Goal: Task Accomplishment & Management: Manage account settings

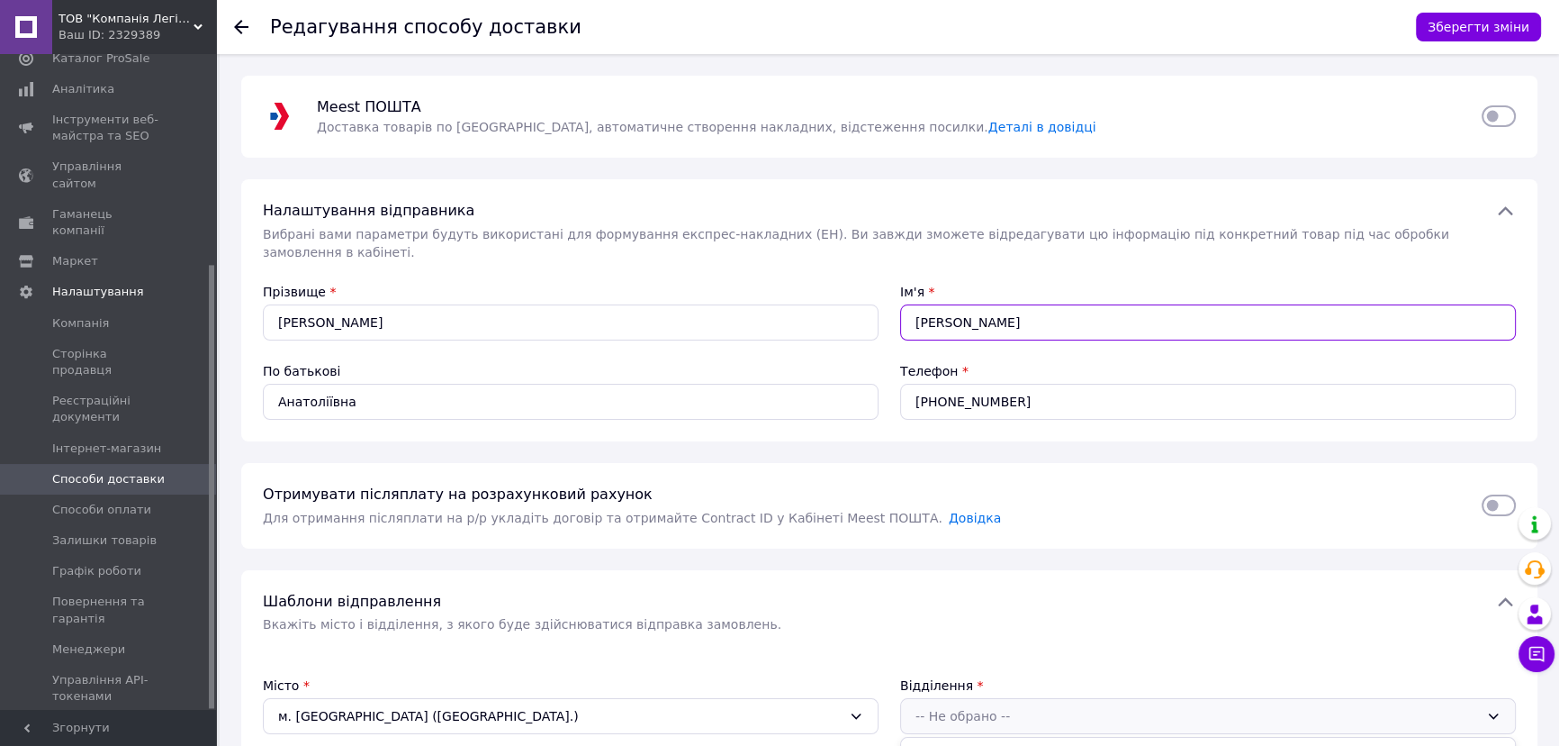
drag, startPoint x: 945, startPoint y: 297, endPoint x: 1053, endPoint y: 311, distance: 108.9
click at [1053, 311] on input "[PERSON_NAME]" at bounding box center [1208, 322] width 616 height 36
type input "[PERSON_NAME]"
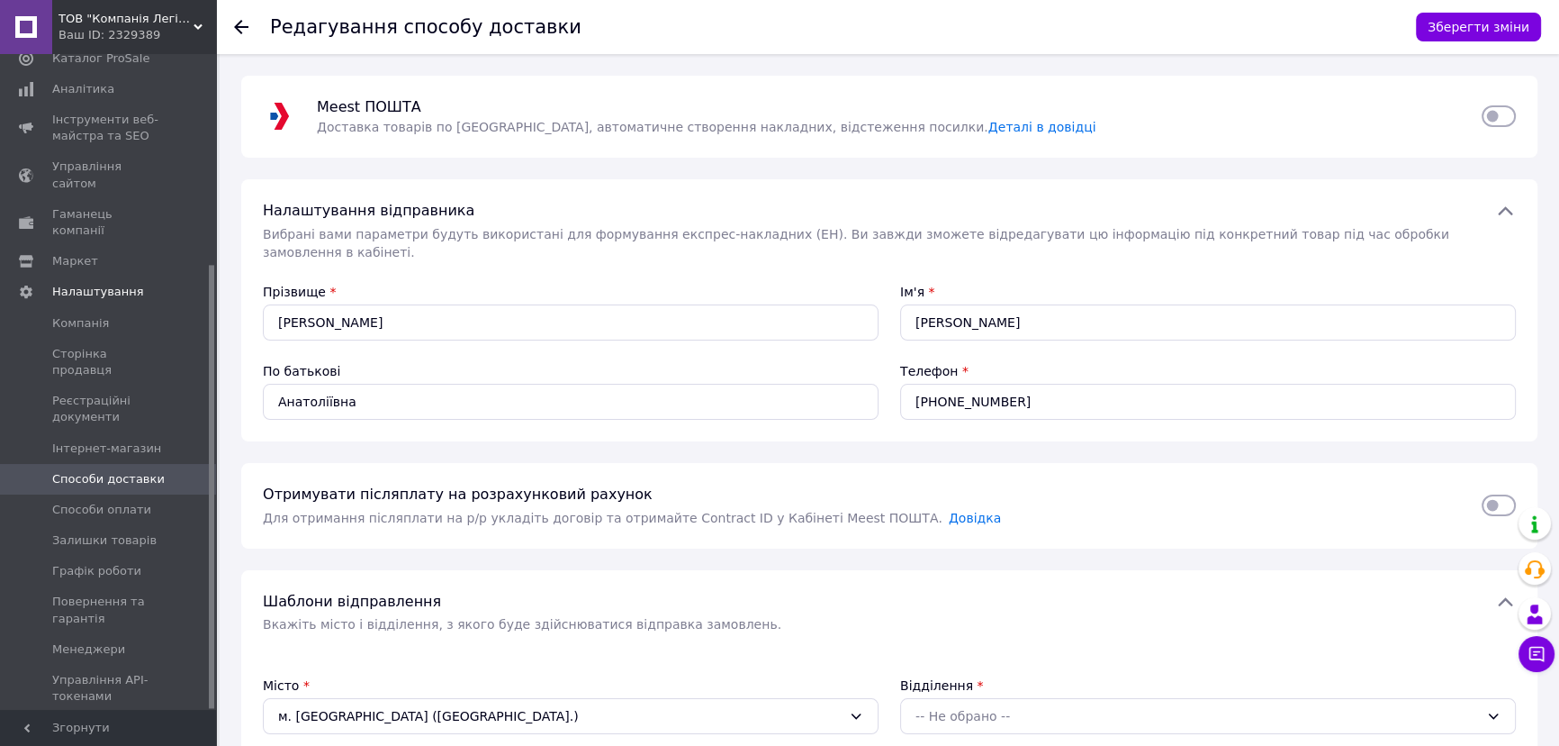
click at [808, 463] on div "Отримувати післяплату на розрахунковий рахунок Для отримання післяплати на р/р …" at bounding box center [889, 506] width 1297 height 86
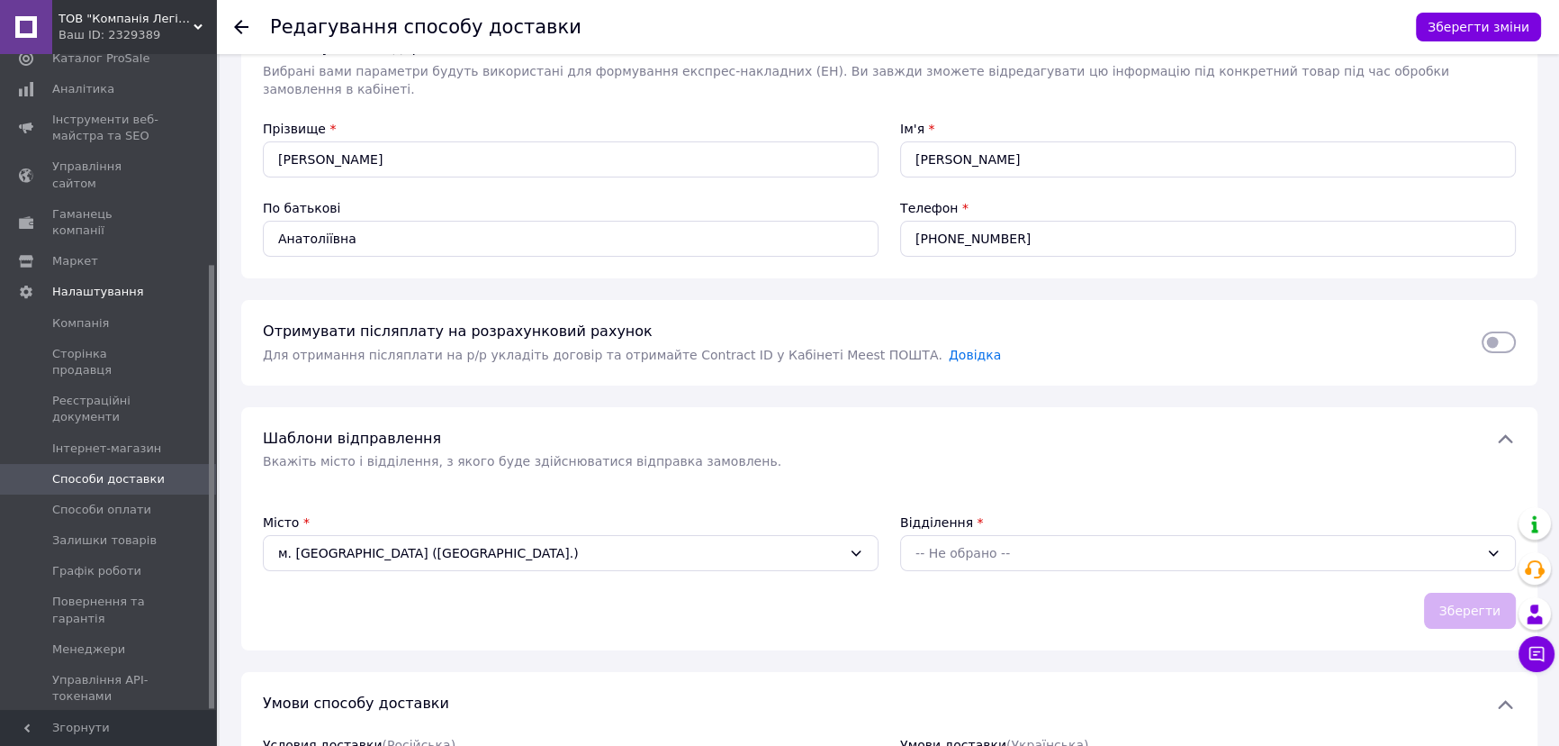
scroll to position [245, 0]
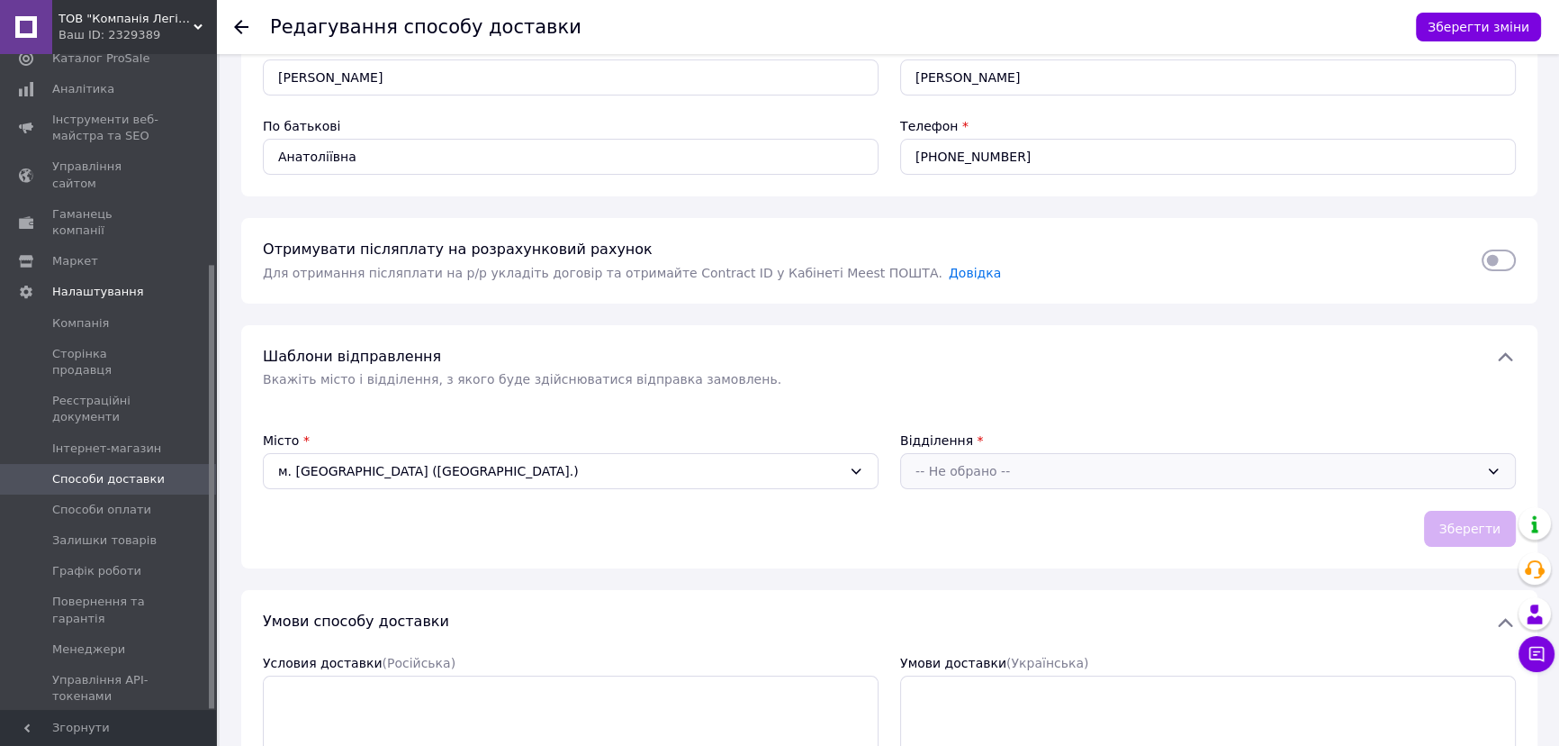
click at [1050, 461] on div "-- Не обрано --" at bounding box center [1198, 471] width 564 height 20
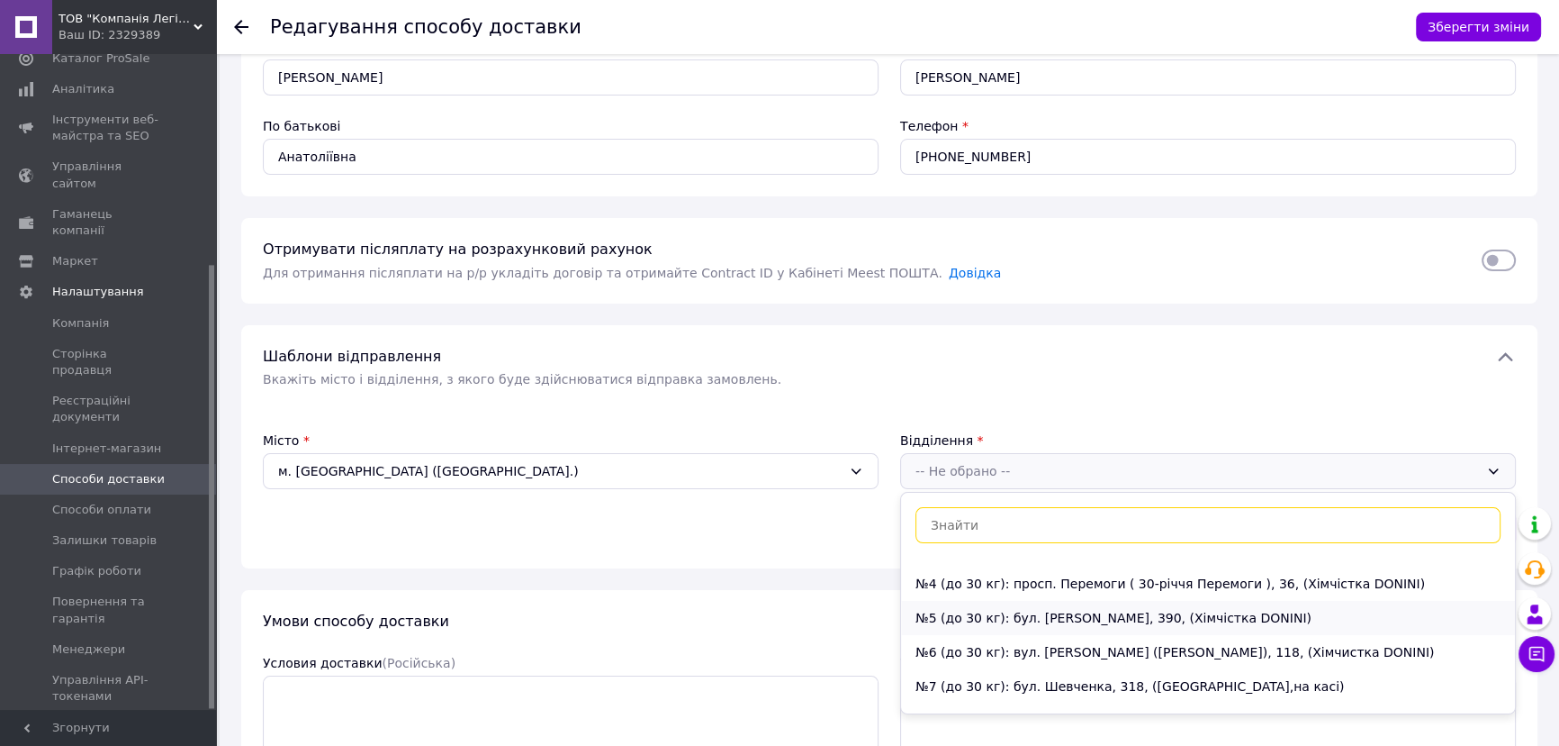
scroll to position [0, 0]
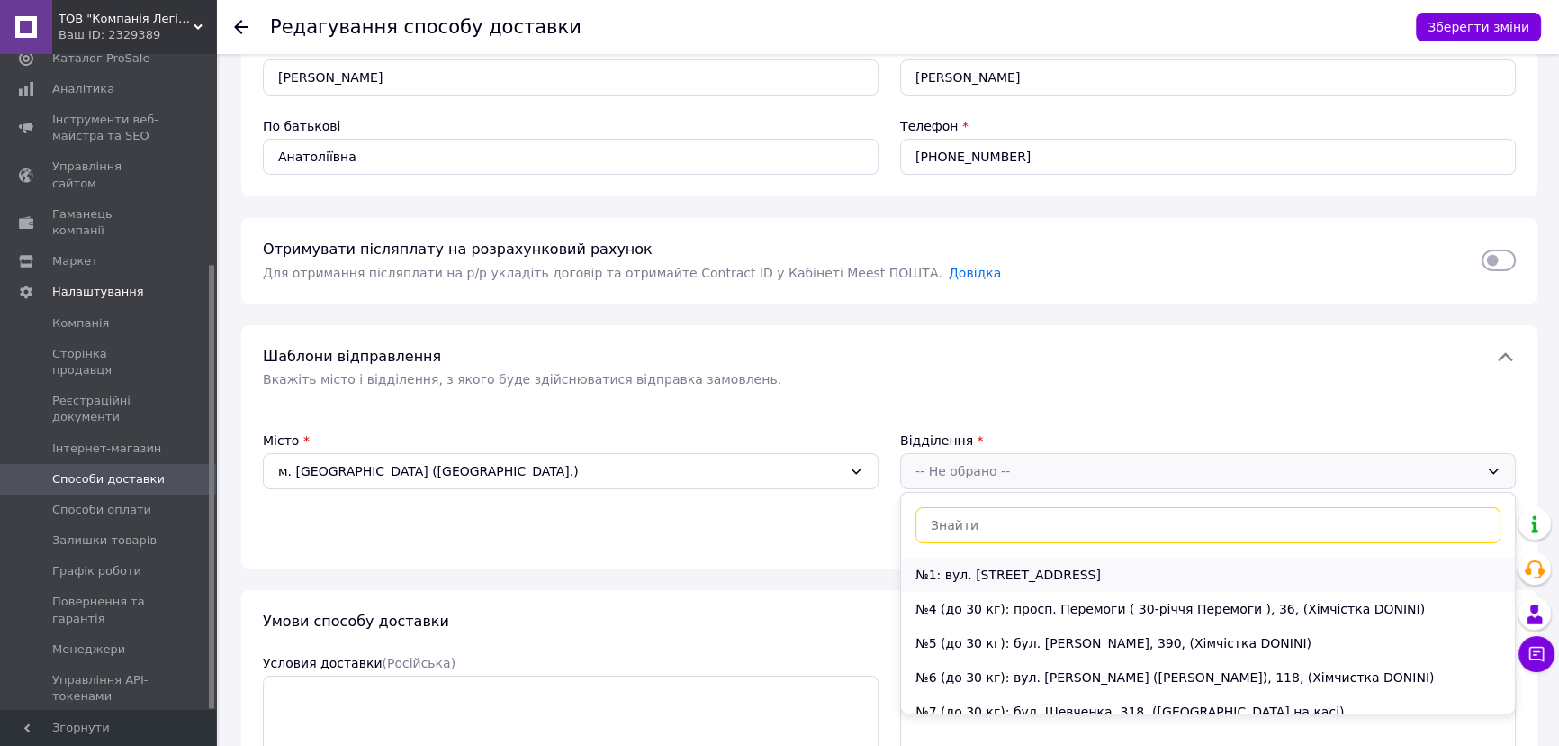
drag, startPoint x: 1077, startPoint y: 553, endPoint x: 1017, endPoint y: 557, distance: 60.5
click at [1076, 557] on li "№1: вул. [STREET_ADDRESS]" at bounding box center [1208, 574] width 614 height 34
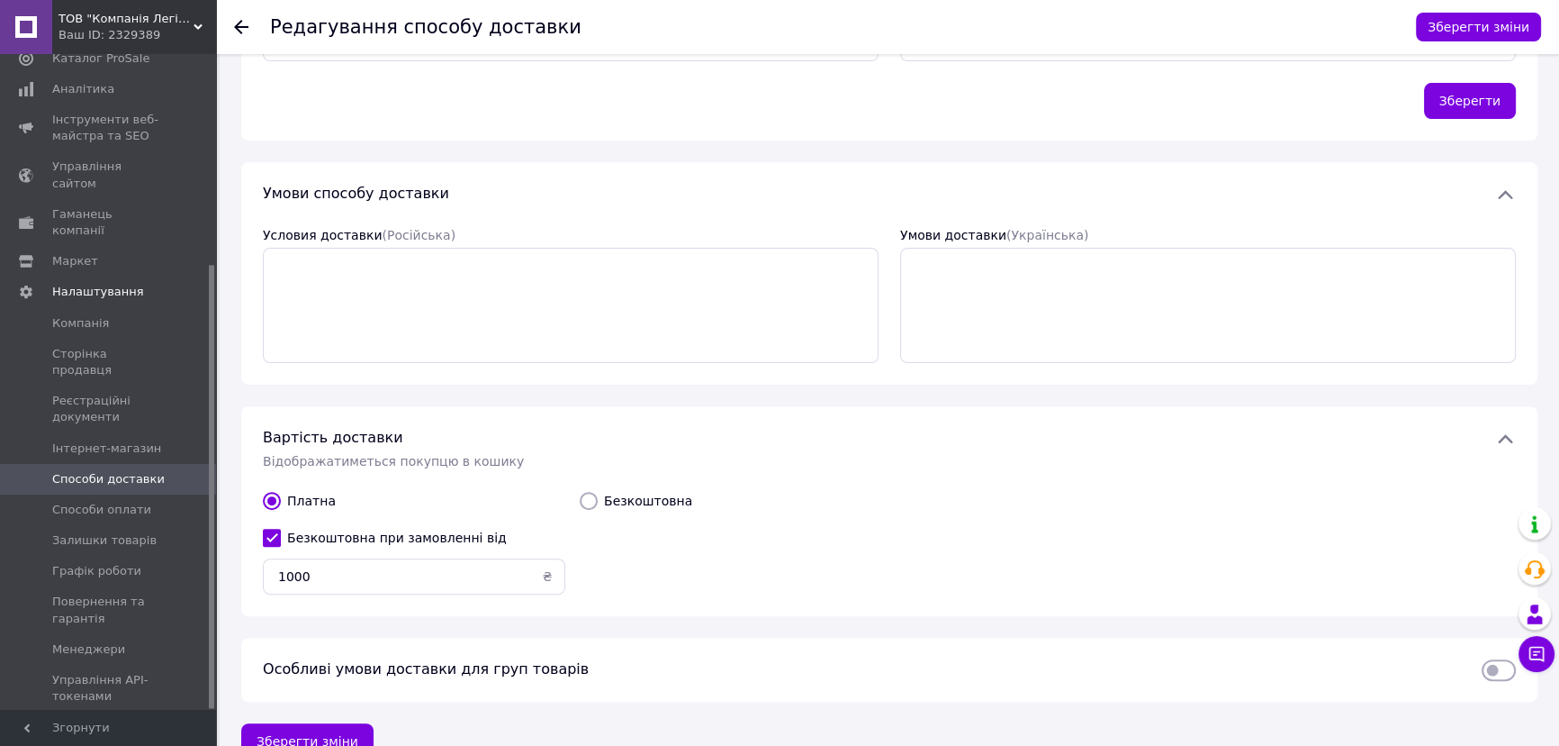
scroll to position [687, 0]
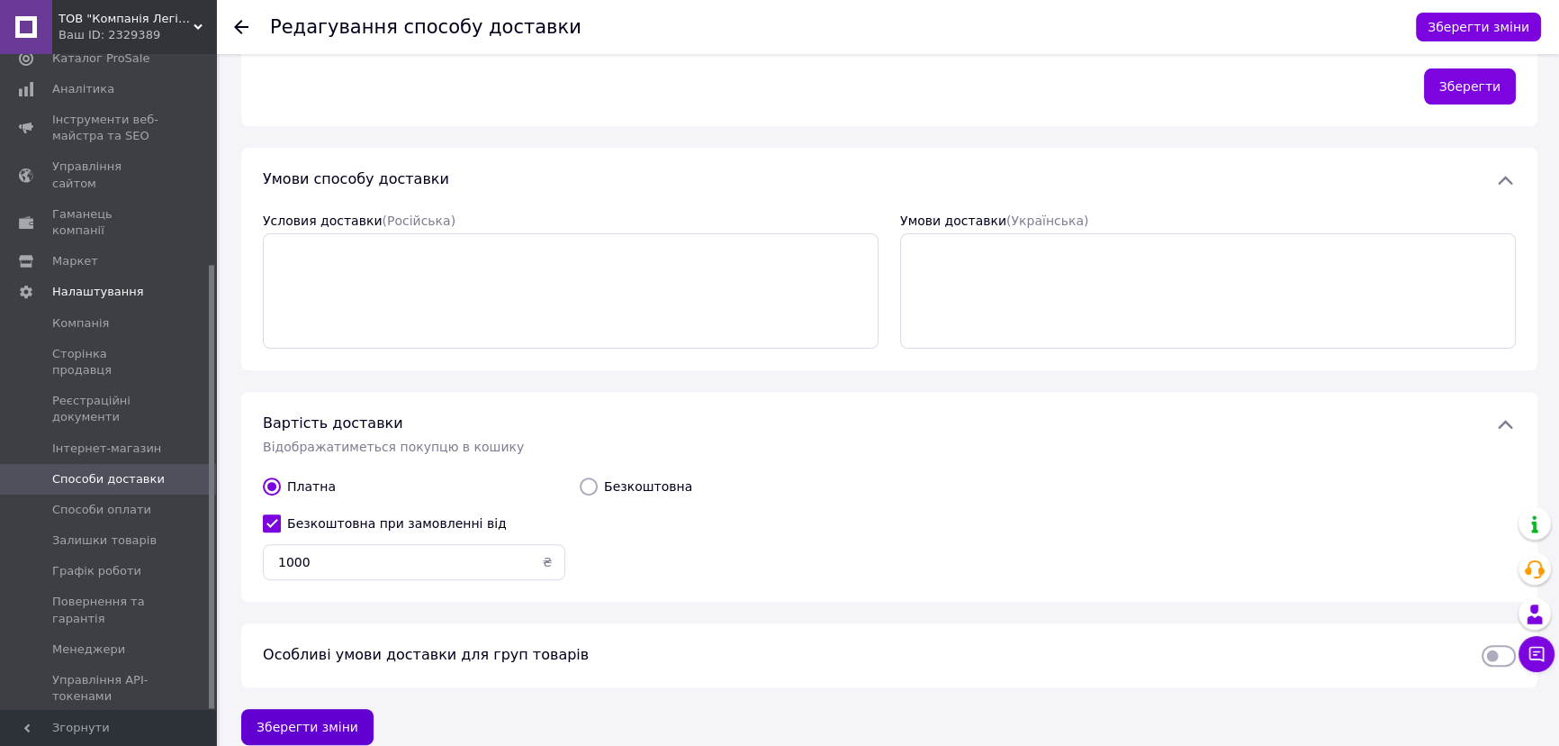
click at [322, 709] on button "Зберегти зміни" at bounding box center [307, 727] width 132 height 36
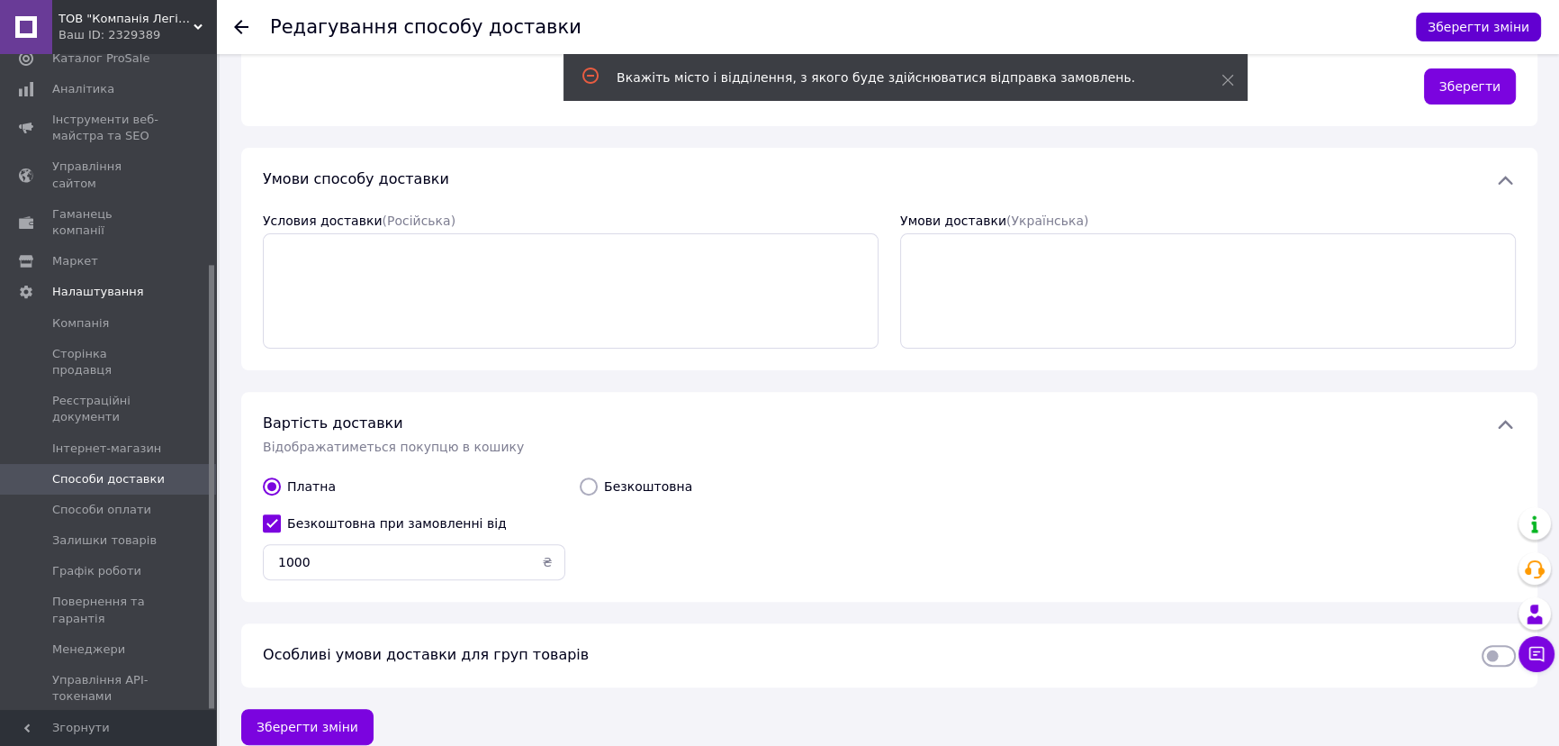
click at [1477, 23] on button "Зберегти зміни" at bounding box center [1478, 27] width 125 height 29
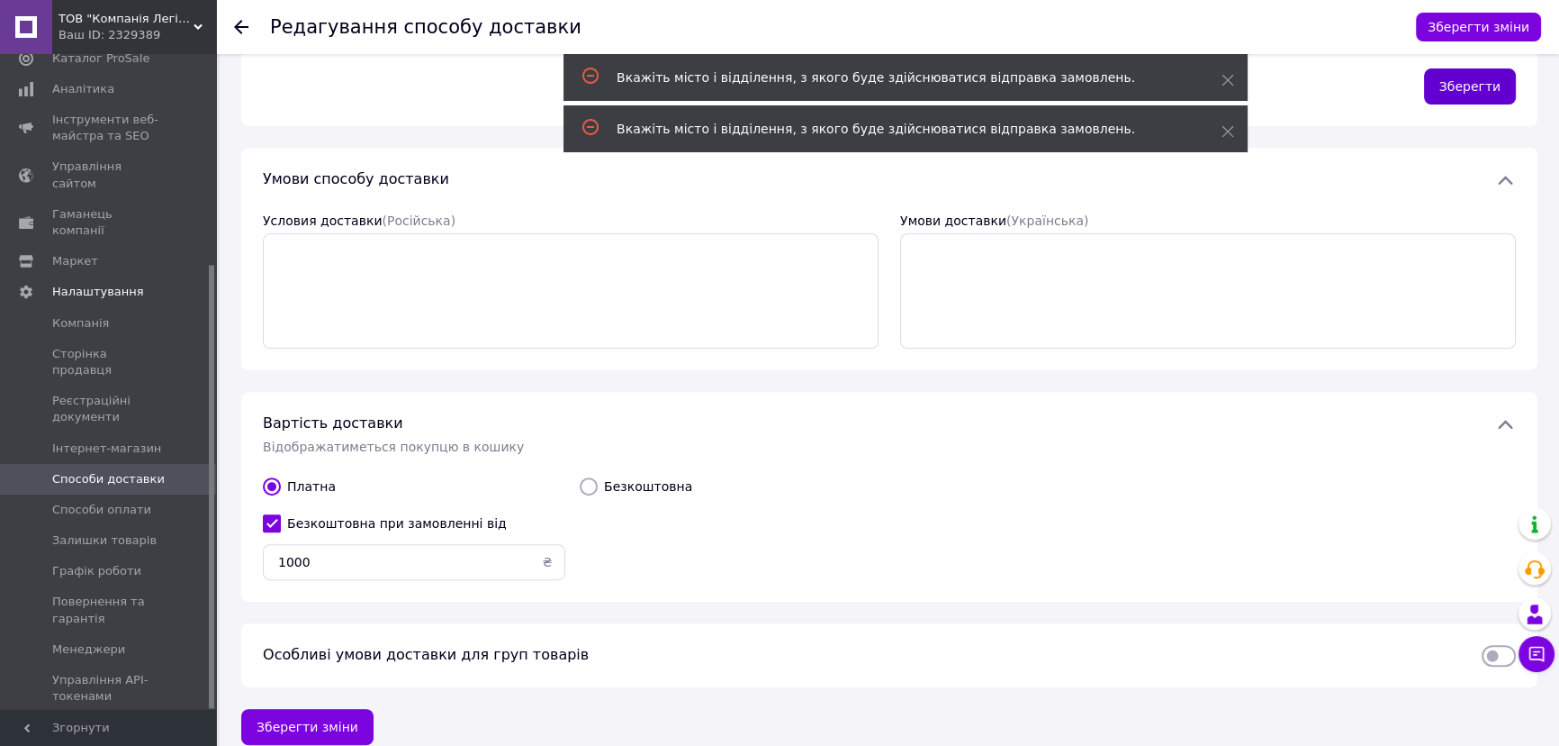
click at [1468, 73] on button "Зберегти" at bounding box center [1470, 86] width 92 height 36
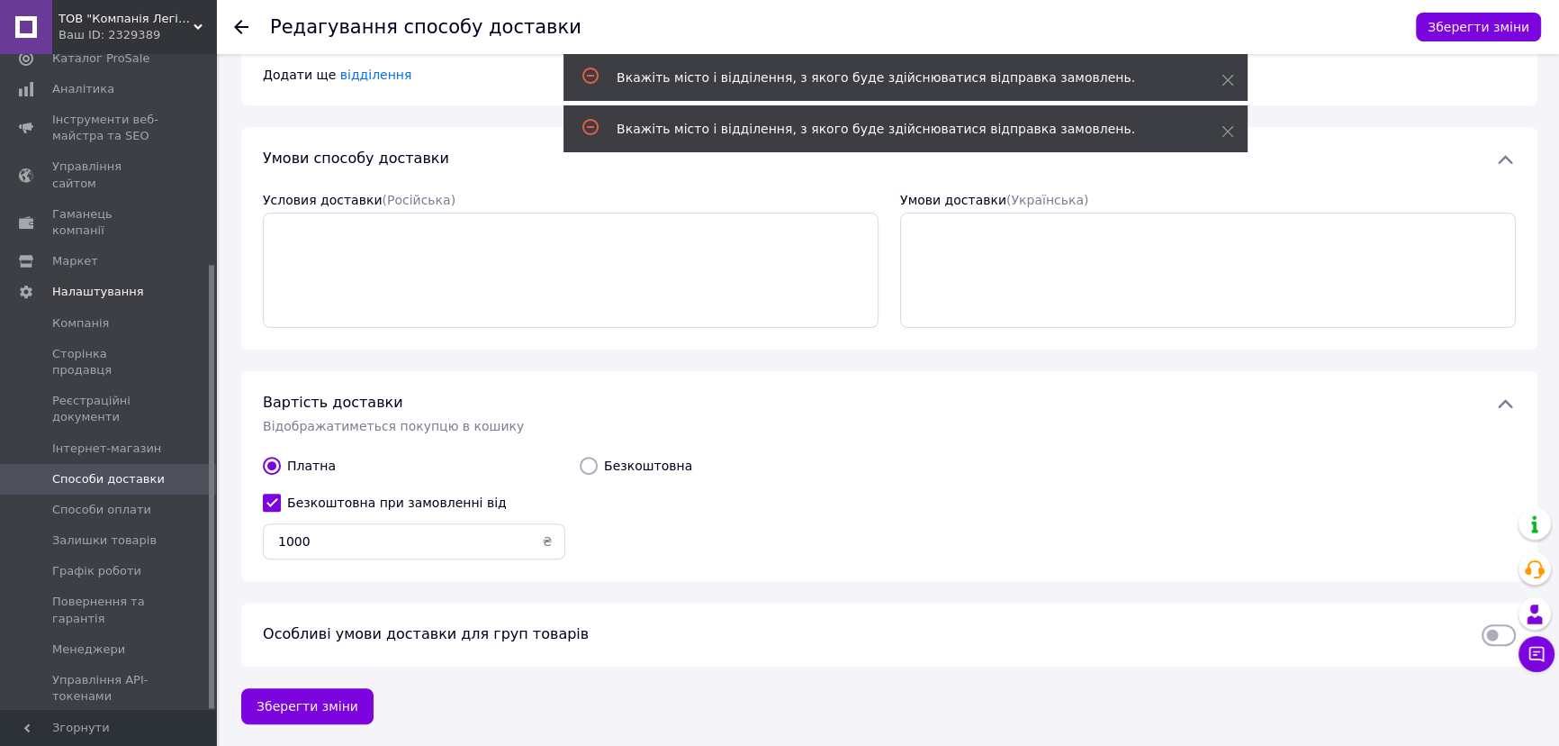
scroll to position [626, 0]
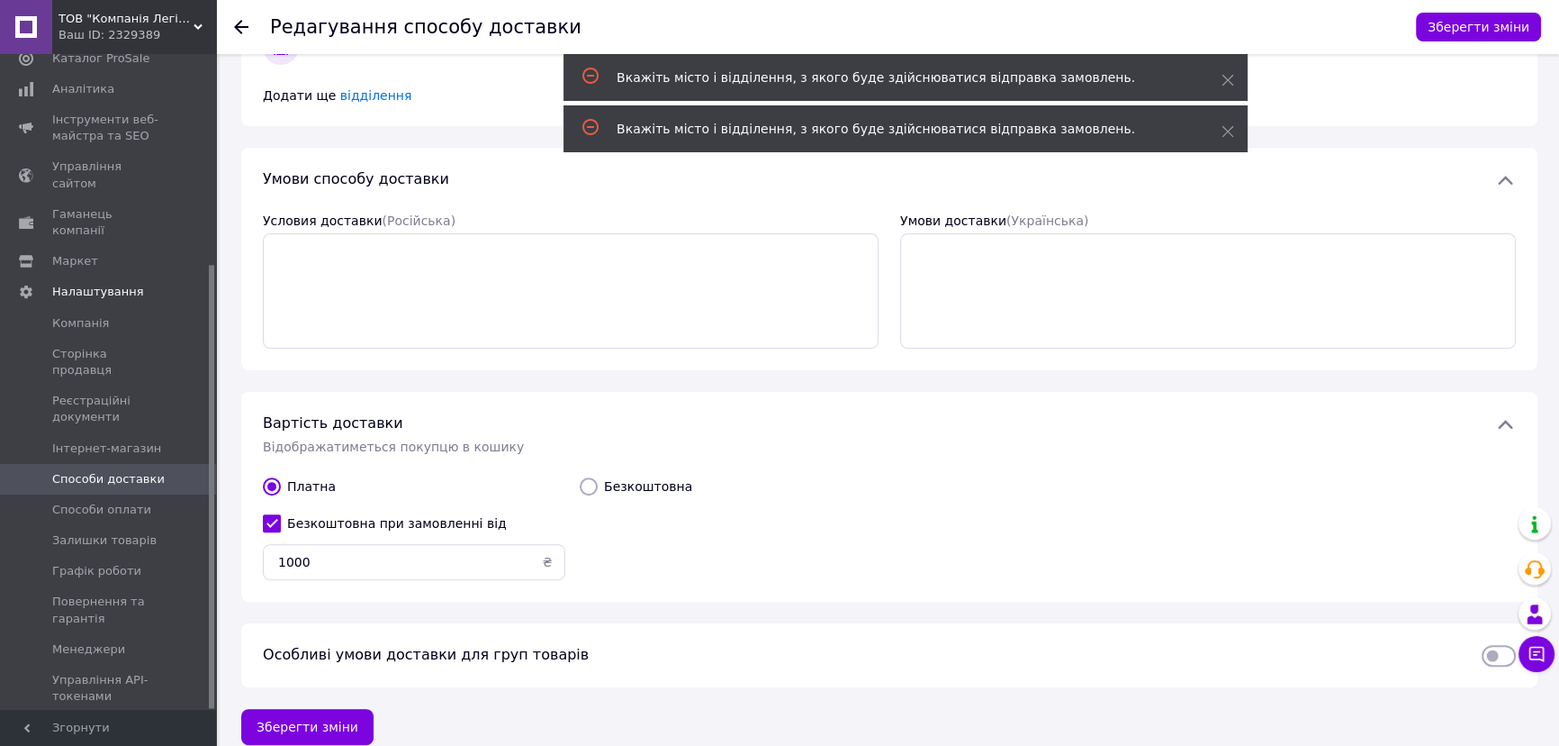
click at [232, 21] on div "Редагування способу доставки Зберегти зміни" at bounding box center [887, 27] width 1343 height 54
click at [241, 32] on use at bounding box center [241, 27] width 14 height 14
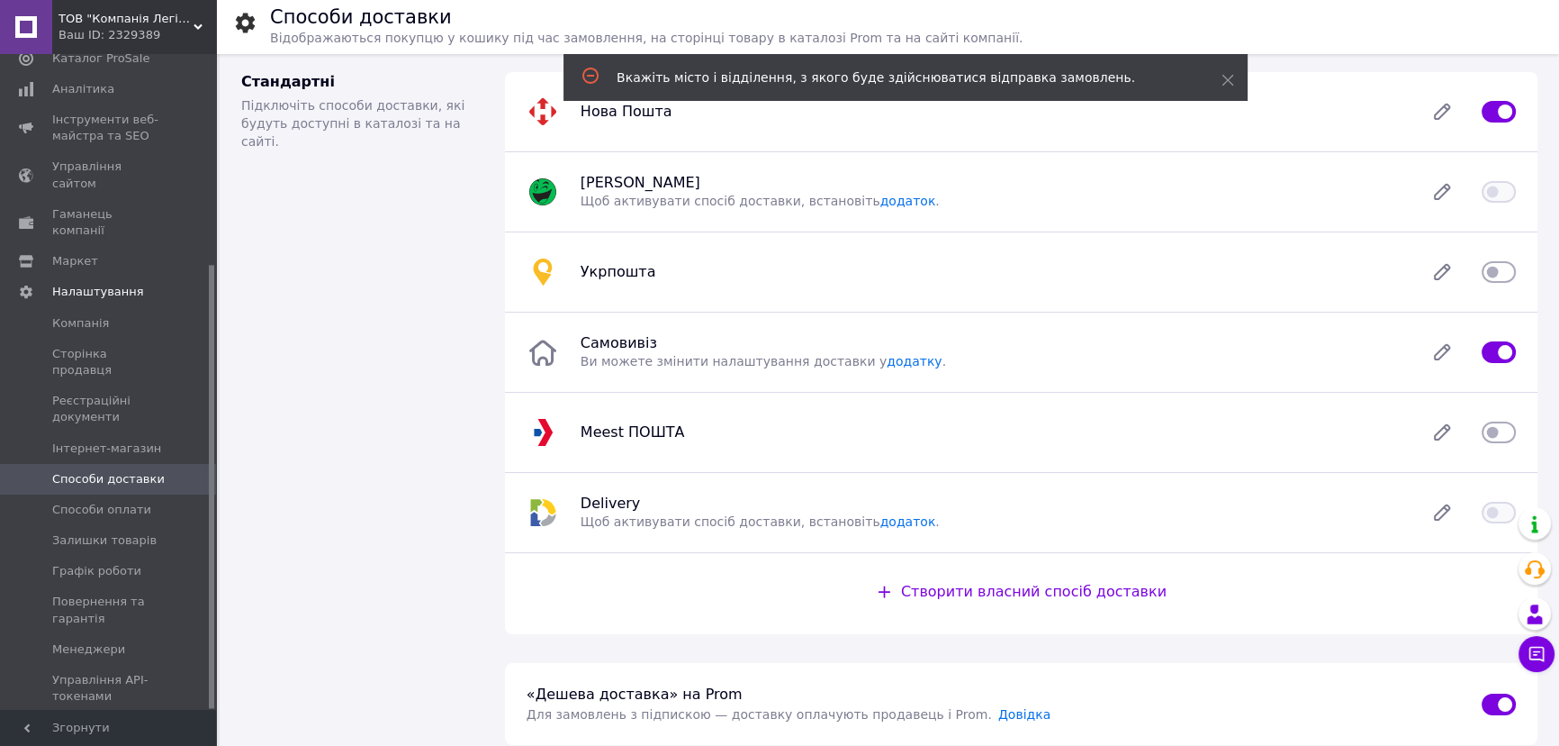
click at [1502, 427] on input "checkbox" at bounding box center [1499, 432] width 34 height 18
click at [1505, 438] on input "checkbox" at bounding box center [1499, 432] width 34 height 18
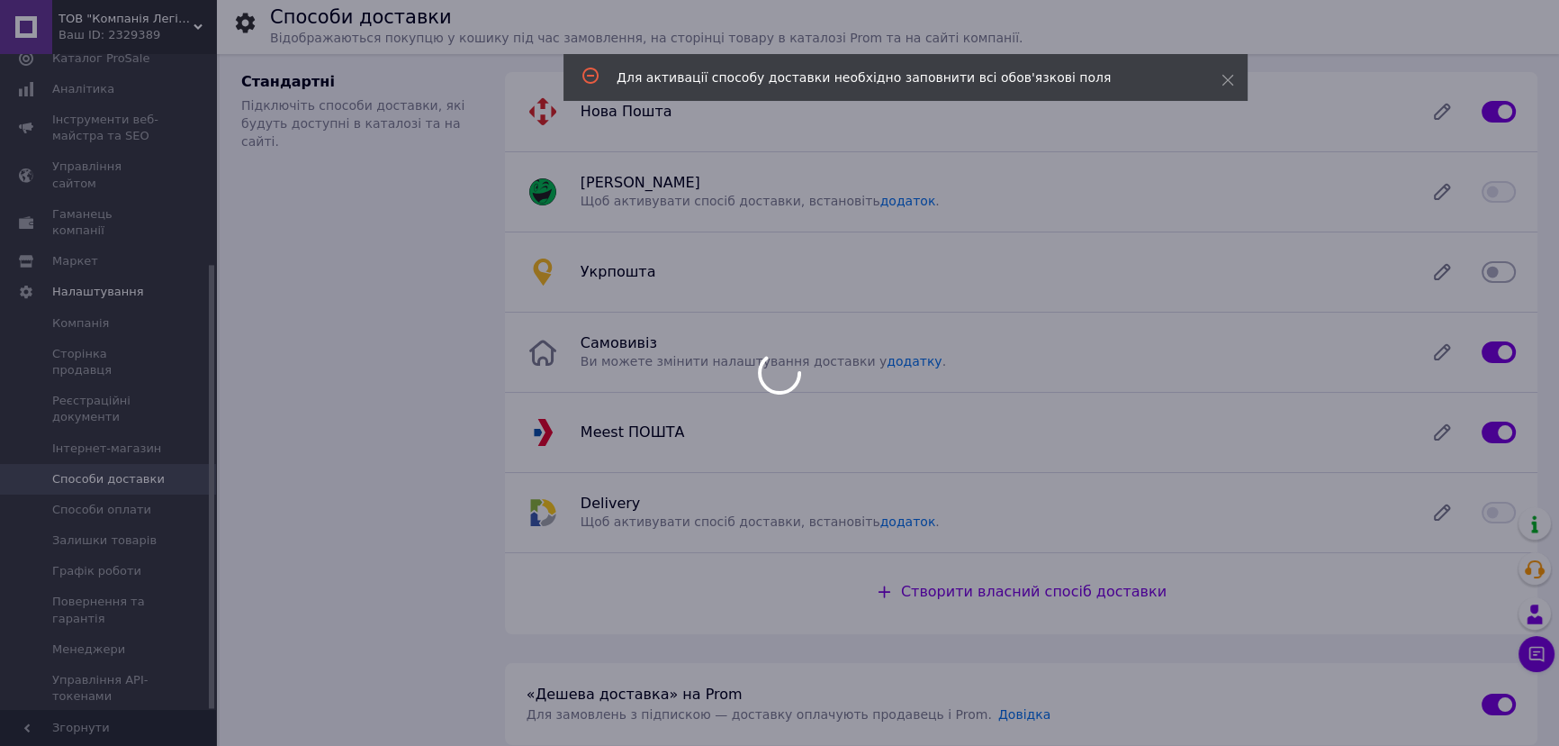
checkbox input "false"
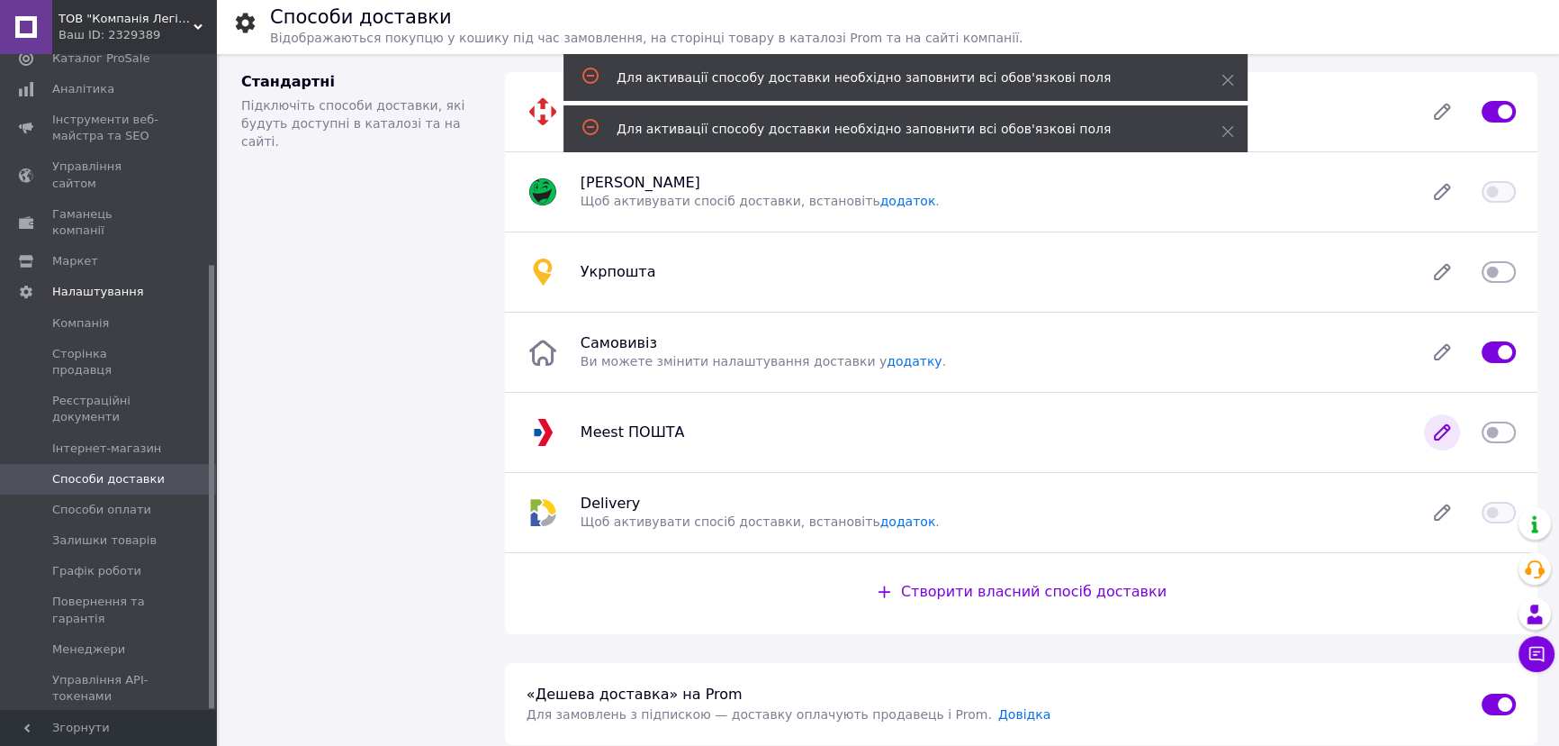
click at [1436, 437] on icon at bounding box center [1442, 432] width 14 height 14
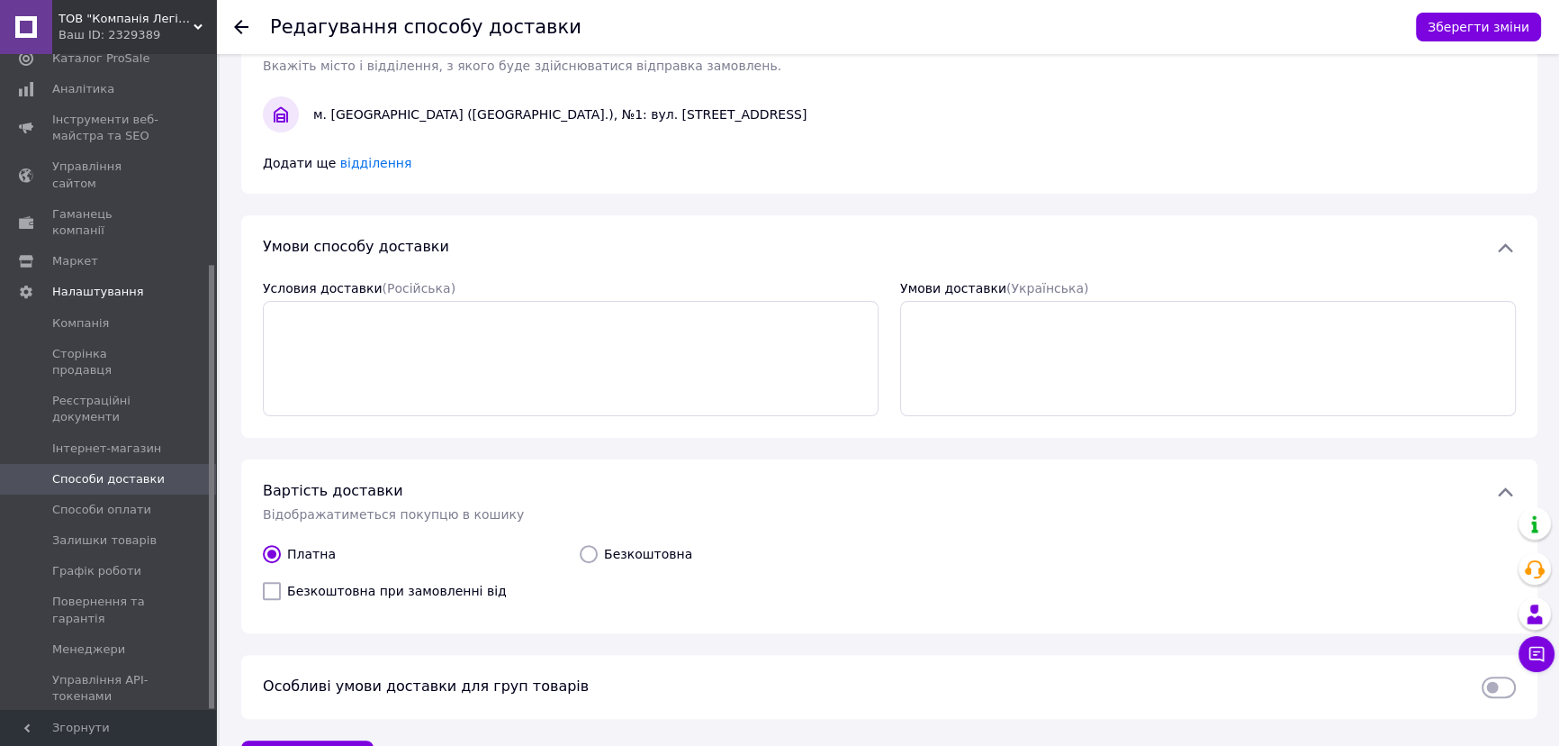
scroll to position [573, 0]
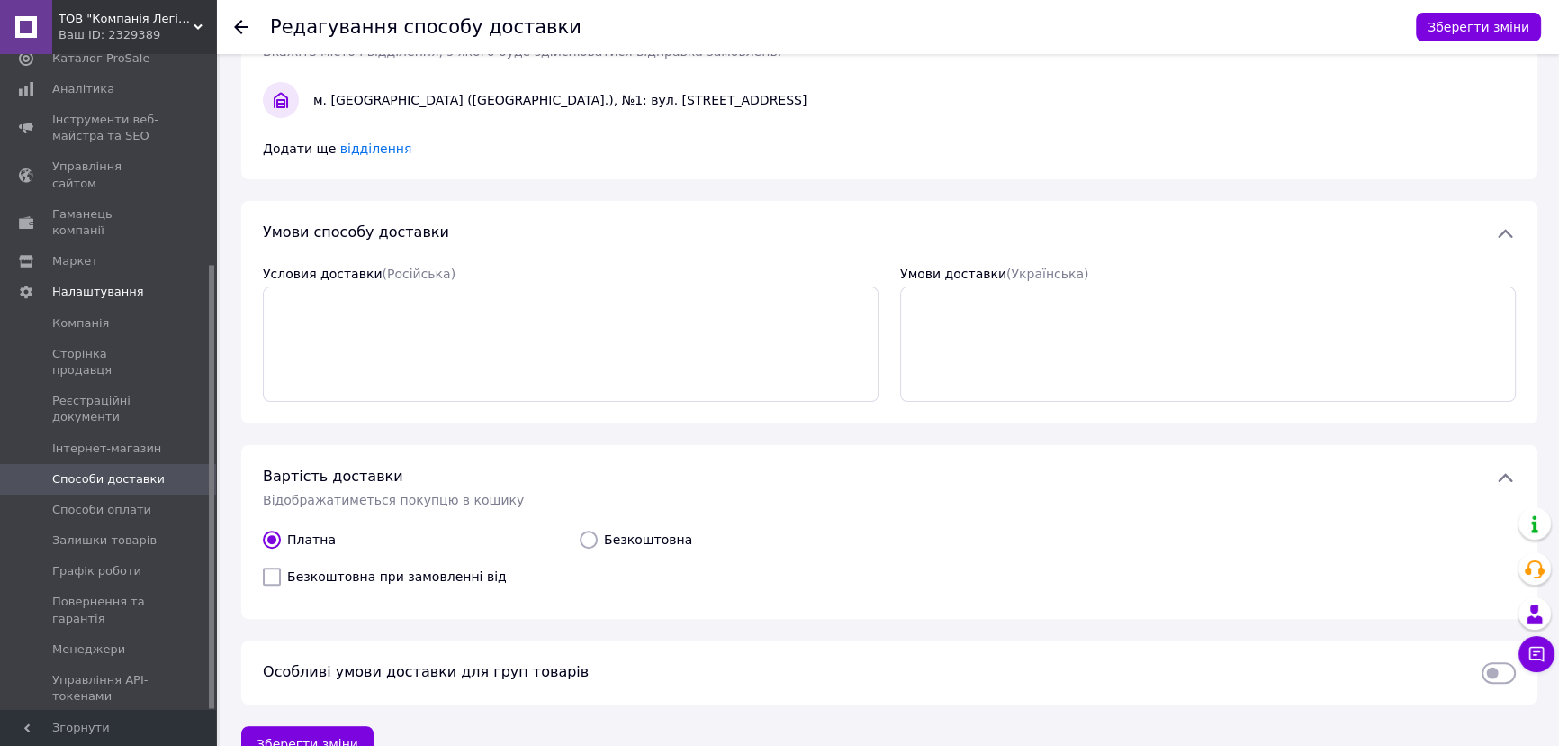
click at [274, 567] on input "Безкоштовна при замовленні від" at bounding box center [272, 576] width 18 height 18
checkbox input "true"
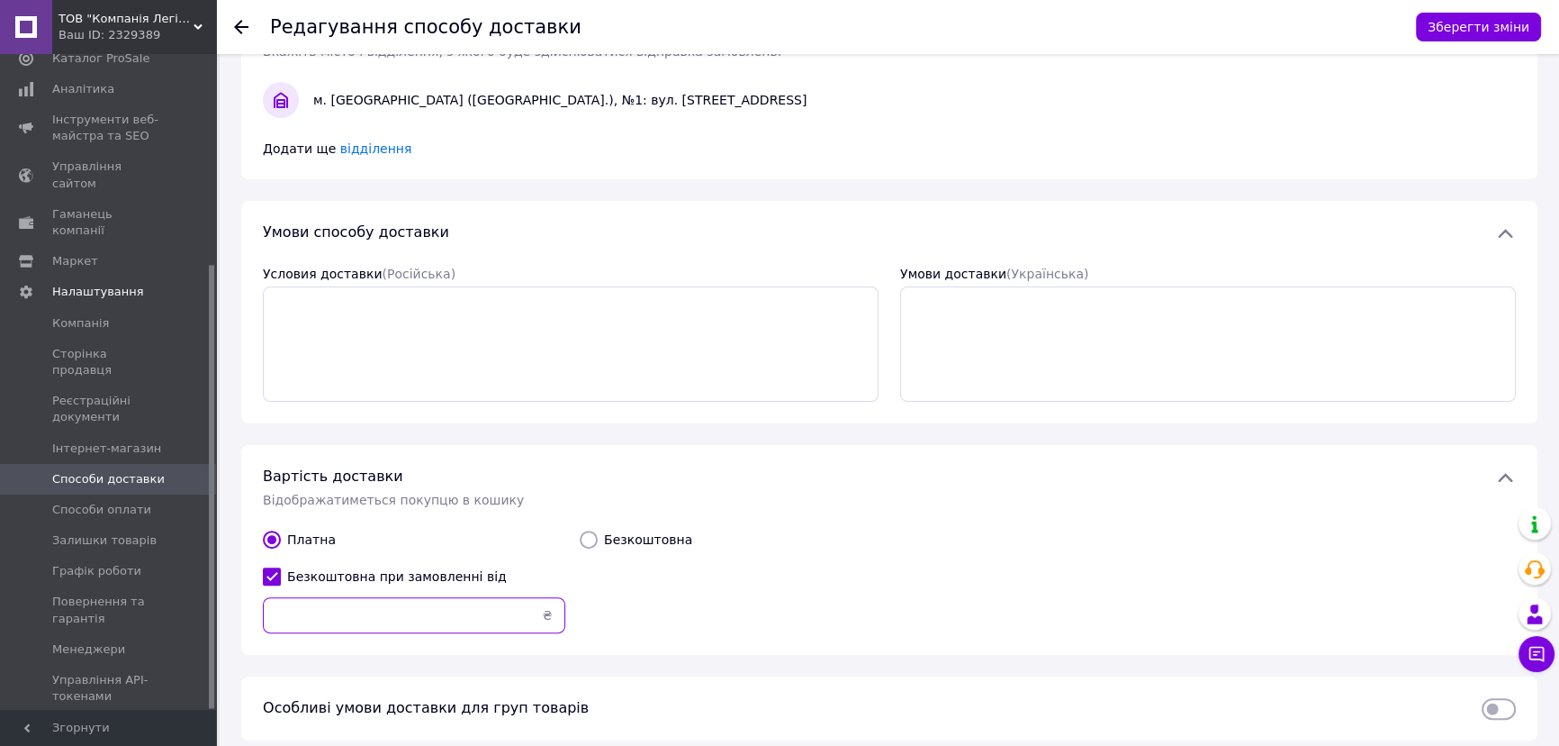
click at [459, 602] on input "text" at bounding box center [414, 615] width 303 height 36
type input "1000"
click at [709, 605] on div "Безкоштовна" at bounding box center [731, 581] width 317 height 117
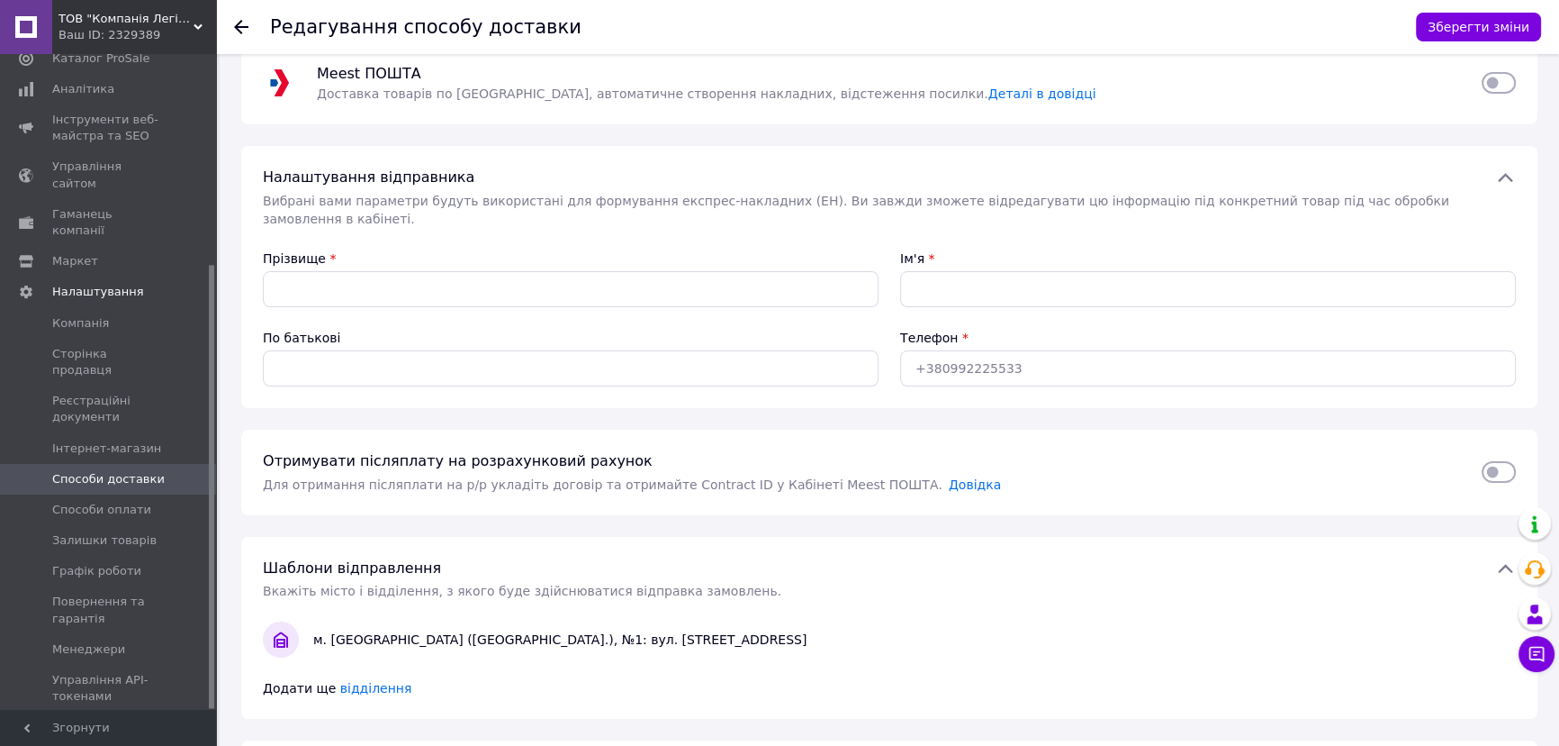
scroll to position [0, 0]
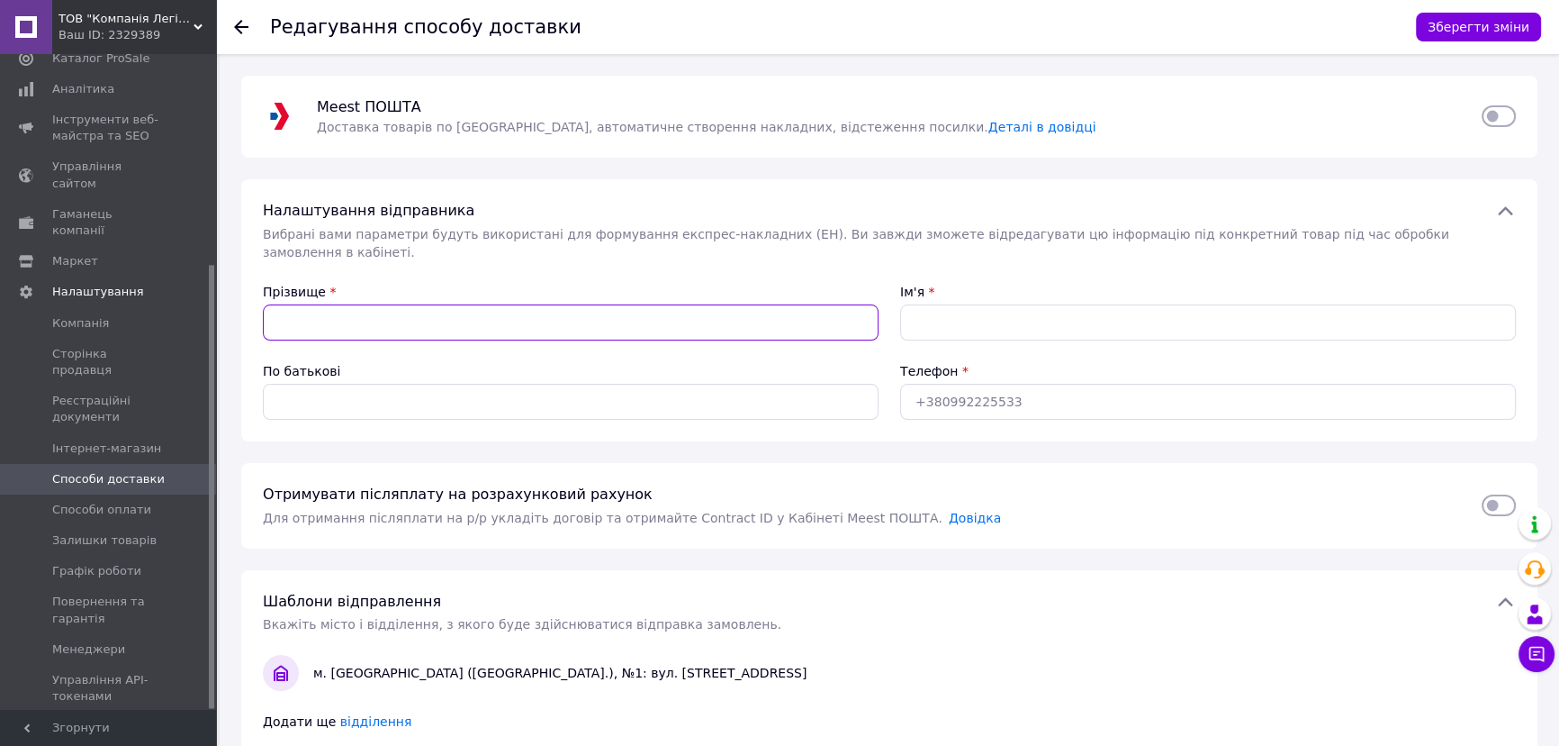
click at [418, 306] on input "Прізвище" at bounding box center [571, 322] width 616 height 36
type input "[PERSON_NAME]"
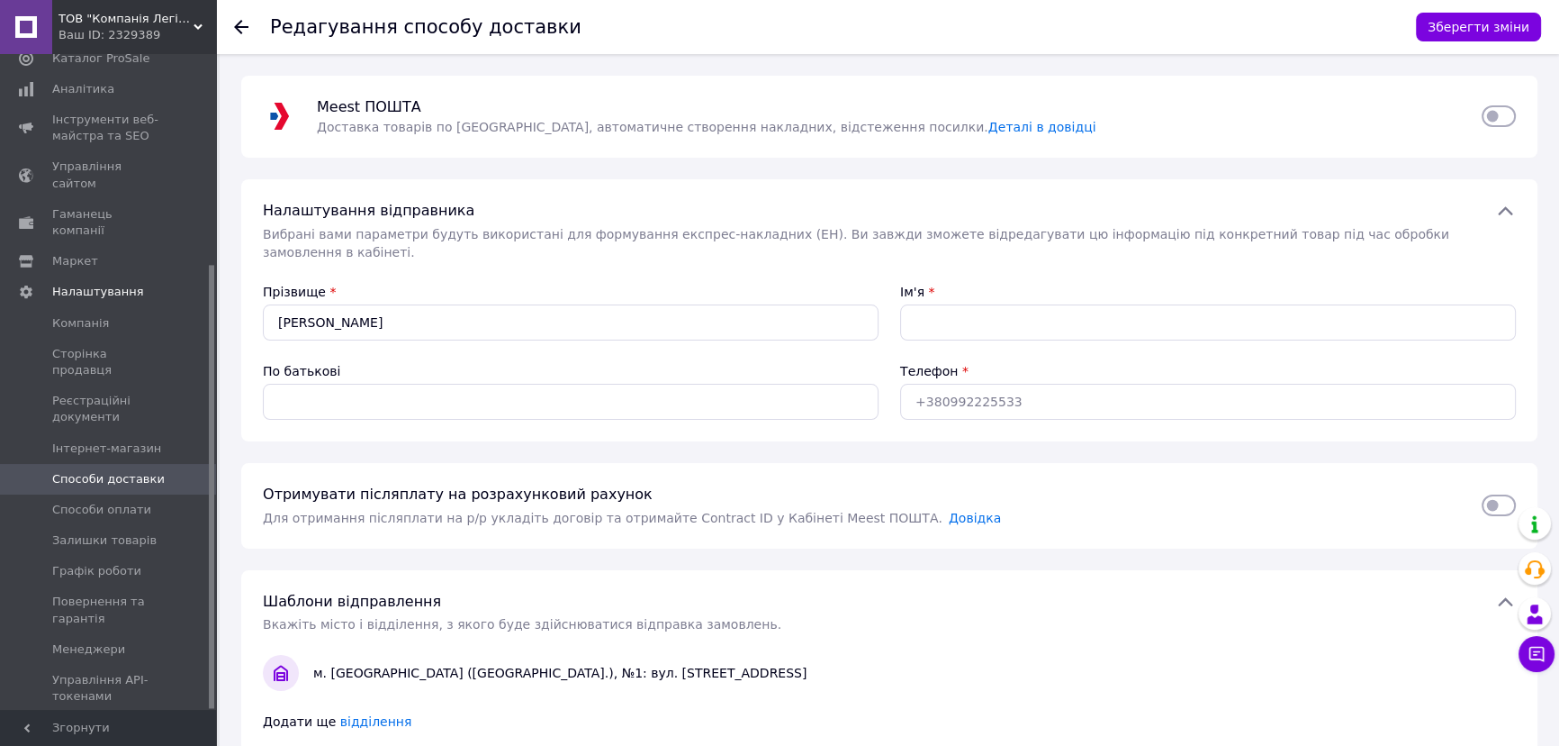
drag, startPoint x: 944, startPoint y: 322, endPoint x: 946, endPoint y: 313, distance: 9.4
click at [944, 321] on div "Ім'я *" at bounding box center [1208, 311] width 637 height 79
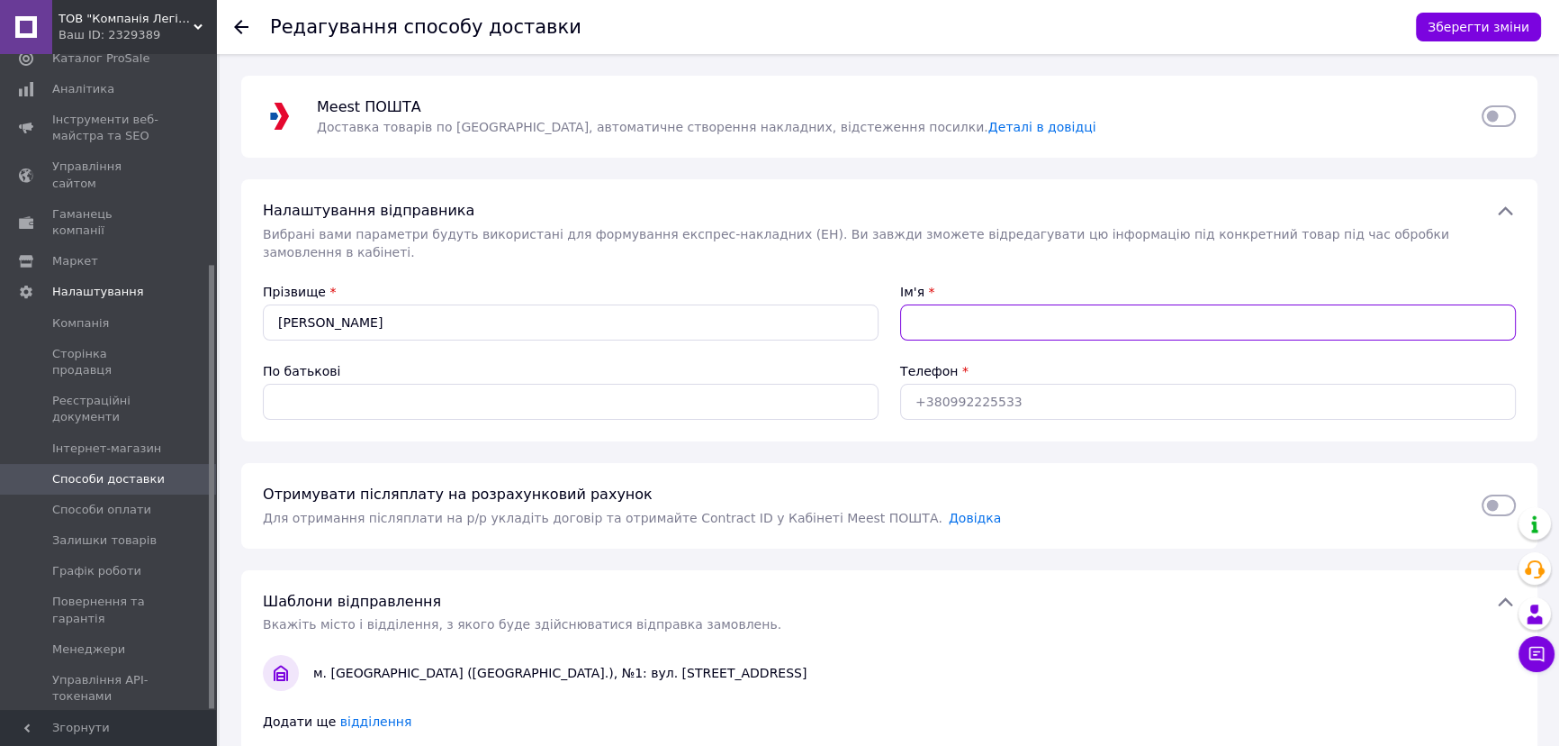
click at [949, 306] on input "Ім'я" at bounding box center [1208, 322] width 616 height 36
type input "[PERSON_NAME]"
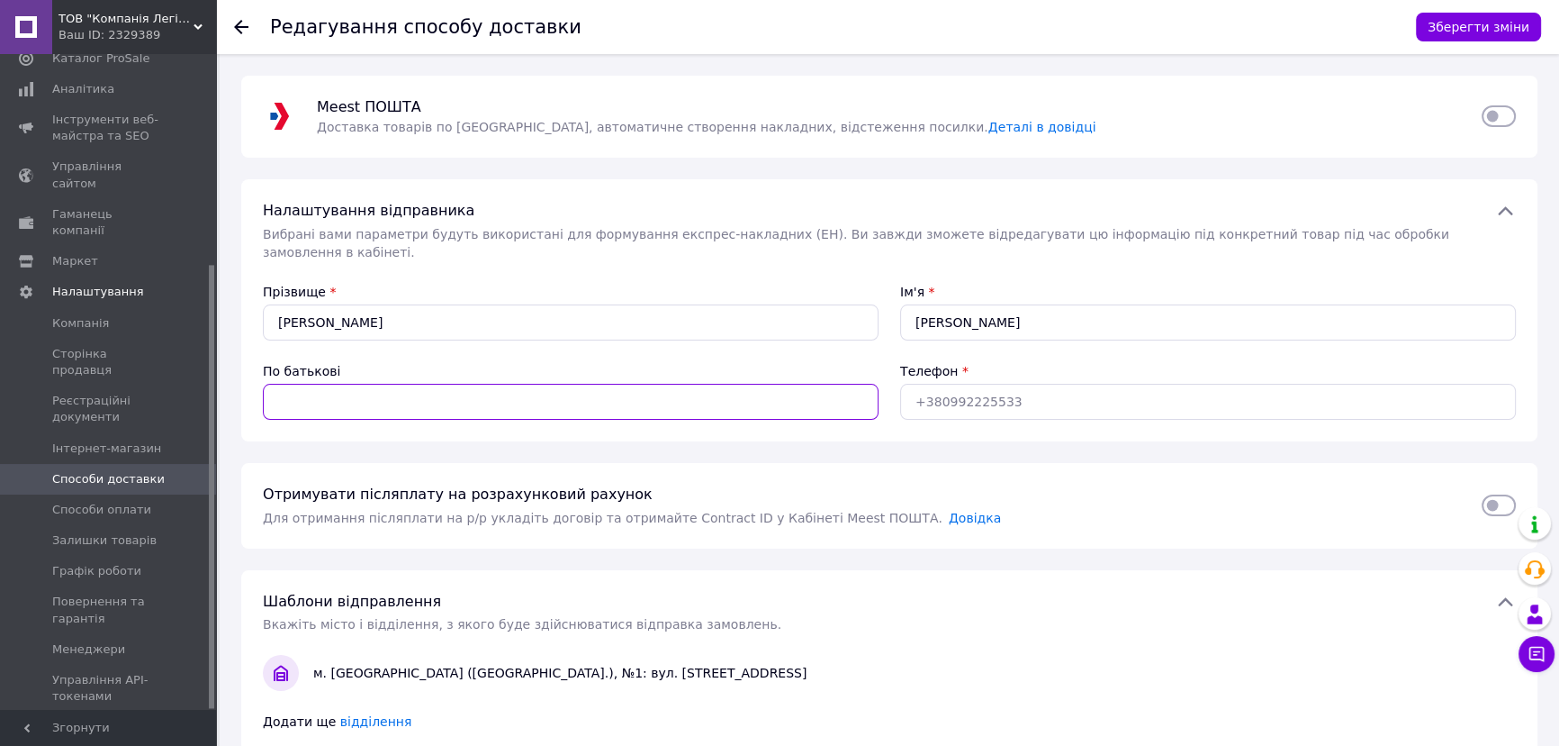
click at [640, 384] on input "По батькові" at bounding box center [571, 402] width 616 height 36
type input "Анатоліївна"
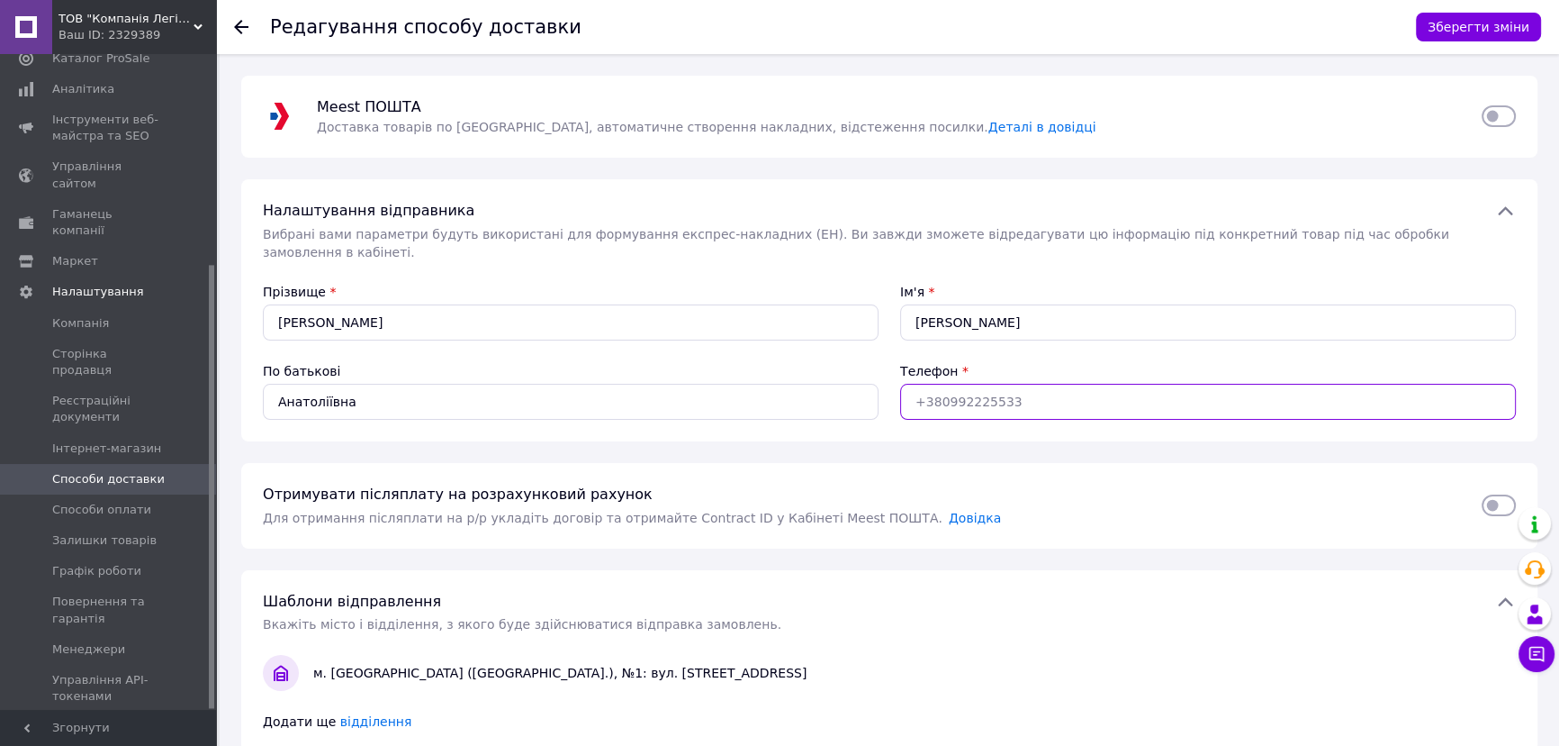
click at [1026, 393] on input "Телефон" at bounding box center [1208, 402] width 616 height 36
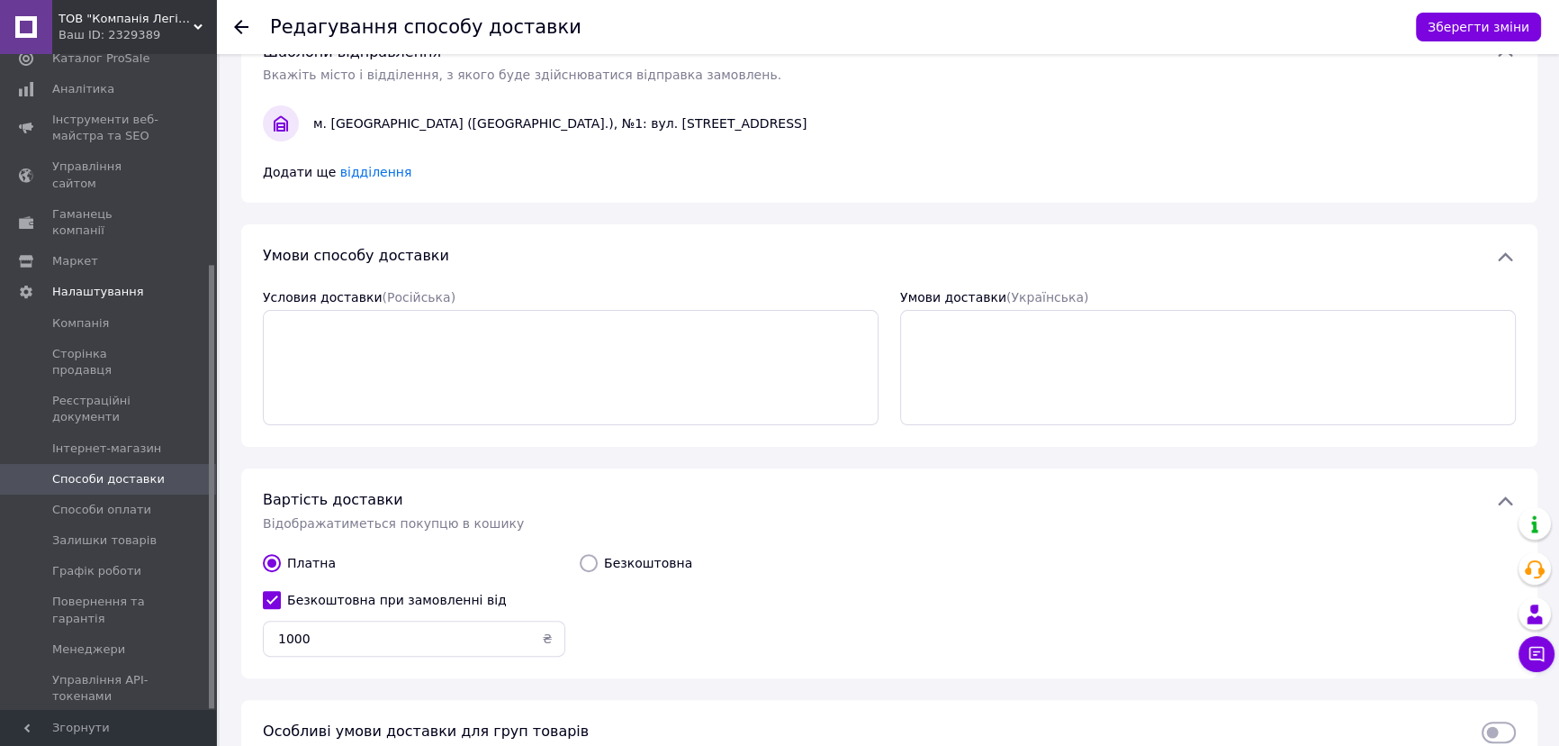
scroll to position [626, 0]
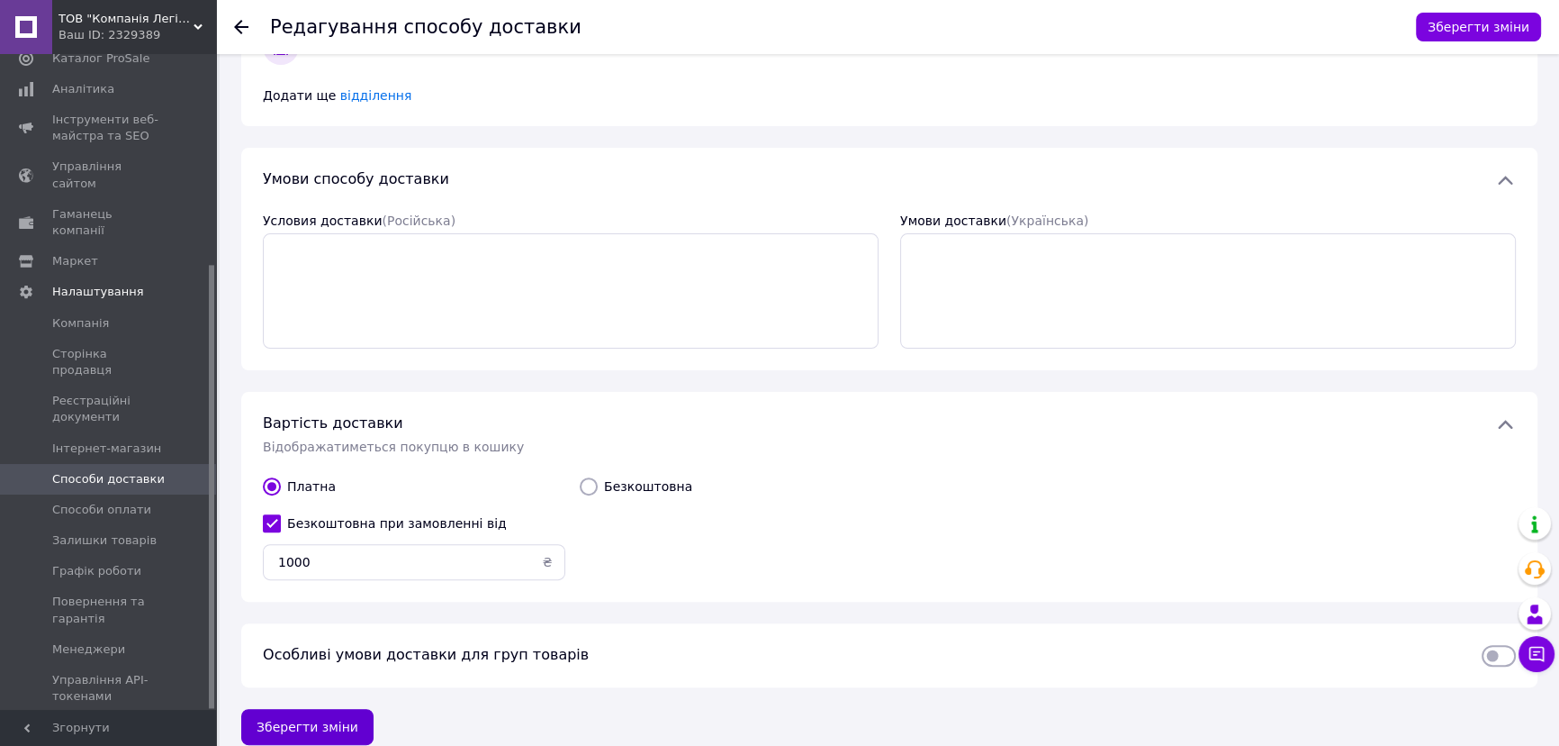
type input "[PHONE_NUMBER]"
click at [305, 709] on button "Зберегти зміни" at bounding box center [307, 727] width 132 height 36
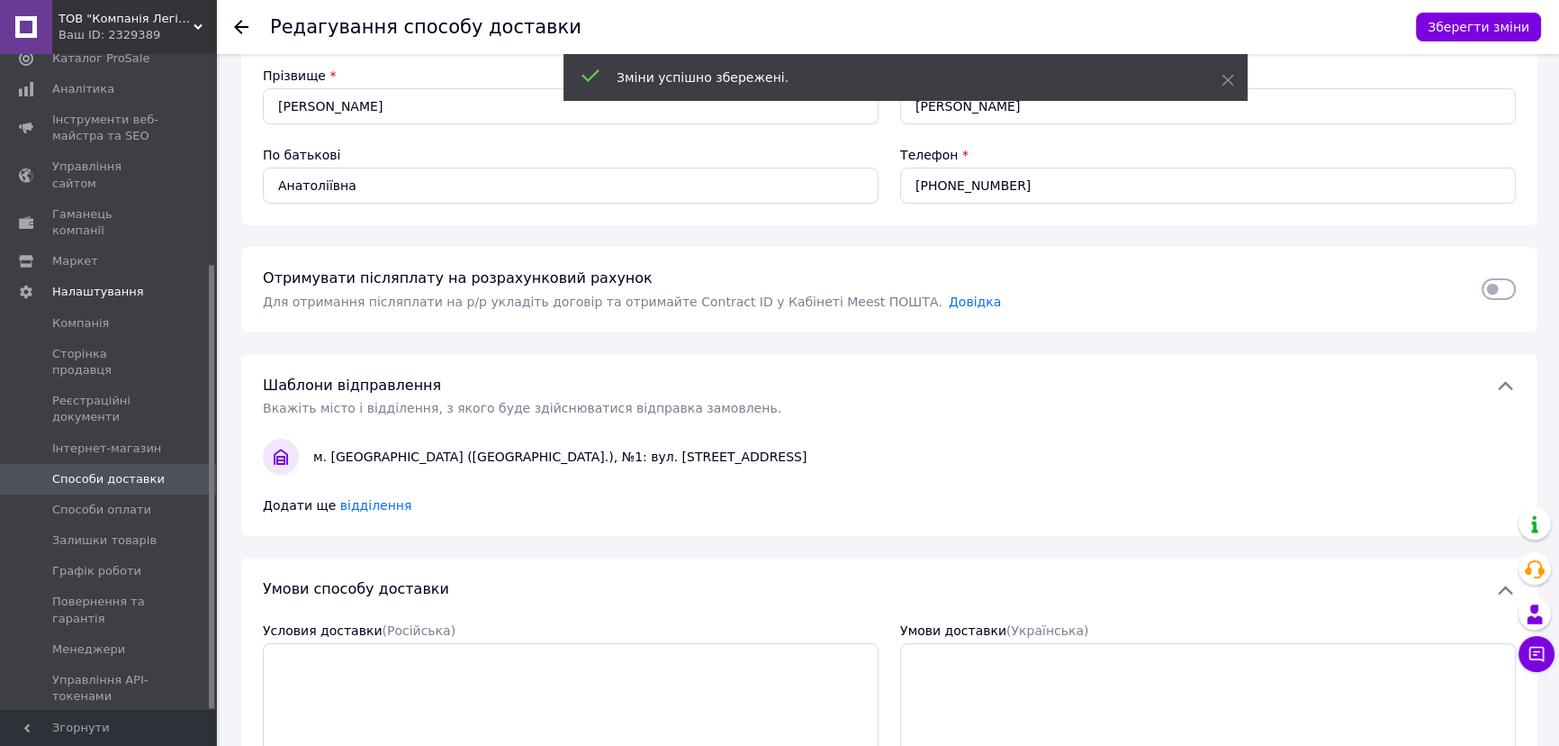
scroll to position [0, 0]
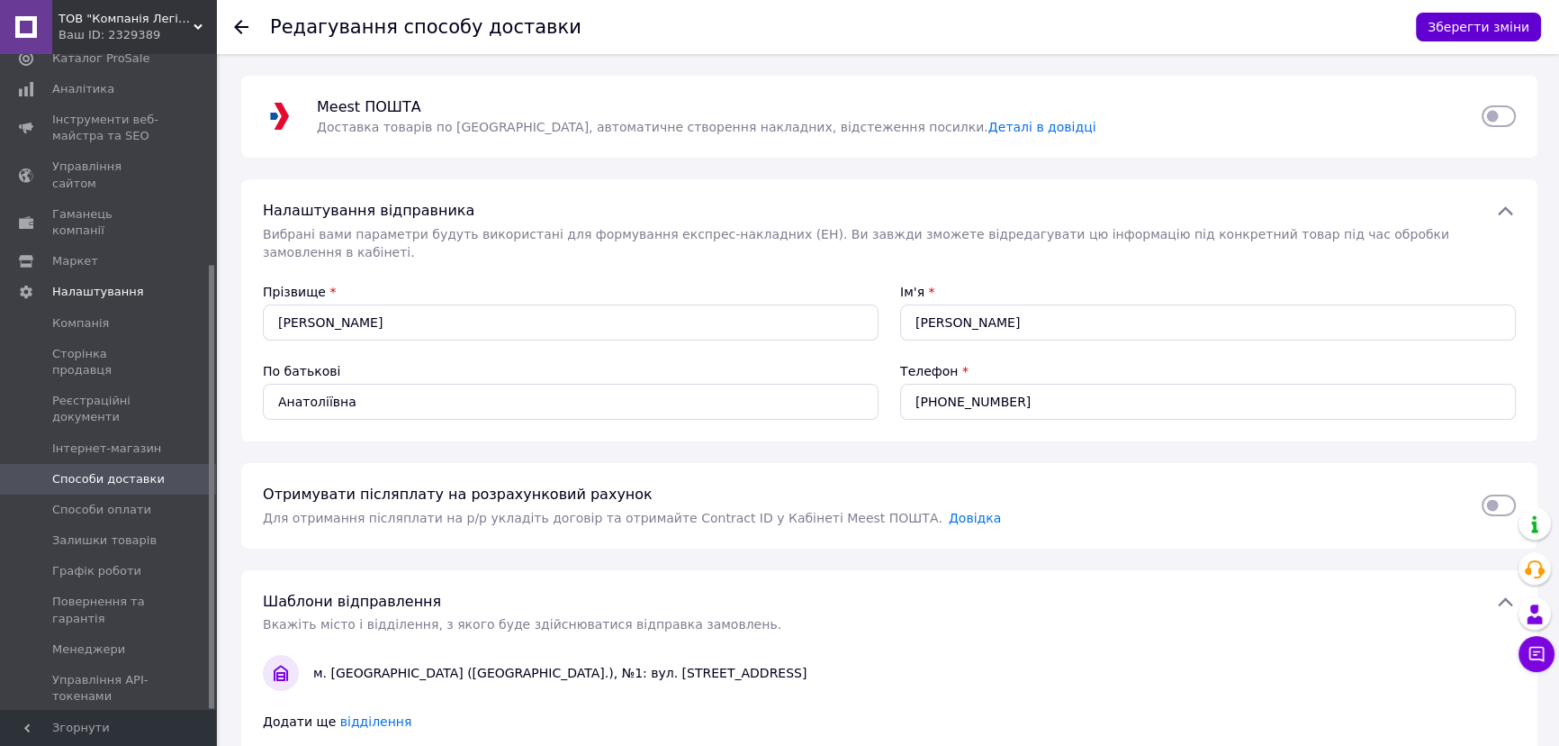
click at [1506, 37] on button "Зберегти зміни" at bounding box center [1478, 27] width 125 height 29
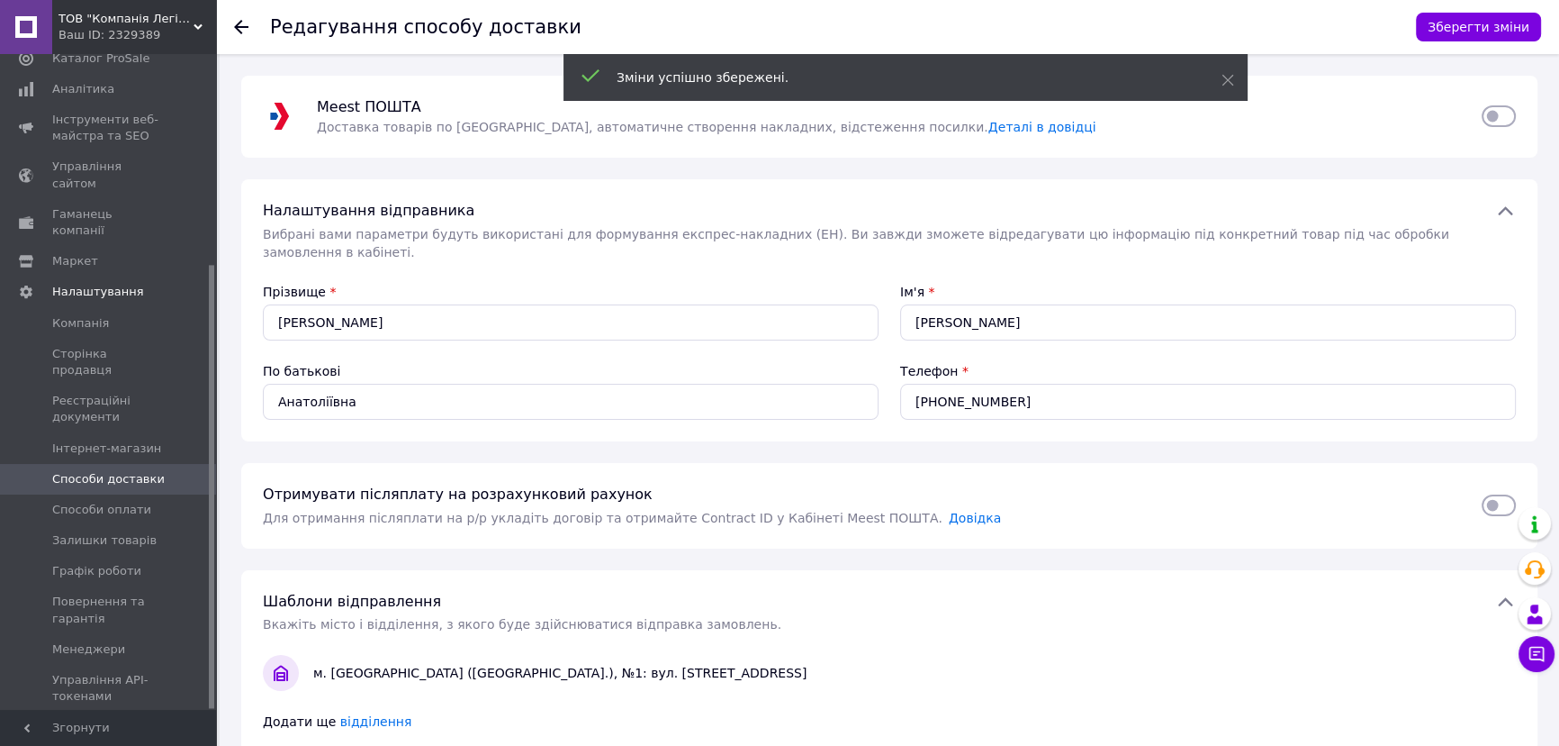
click at [228, 29] on div "Редагування способу доставки Зберегти зміни" at bounding box center [887, 27] width 1343 height 54
click at [236, 25] on use at bounding box center [241, 27] width 14 height 14
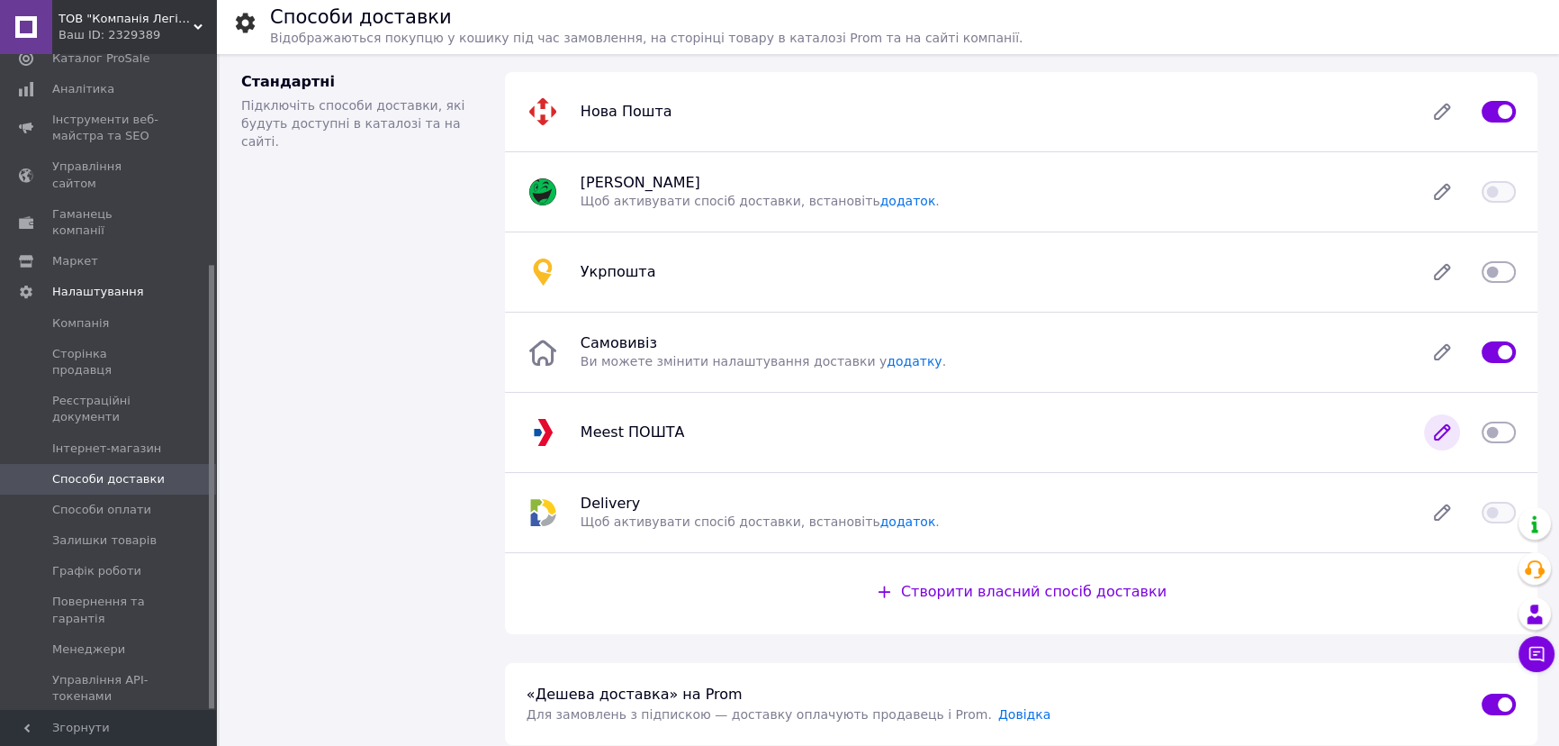
click at [1445, 437] on icon at bounding box center [1442, 432] width 36 height 36
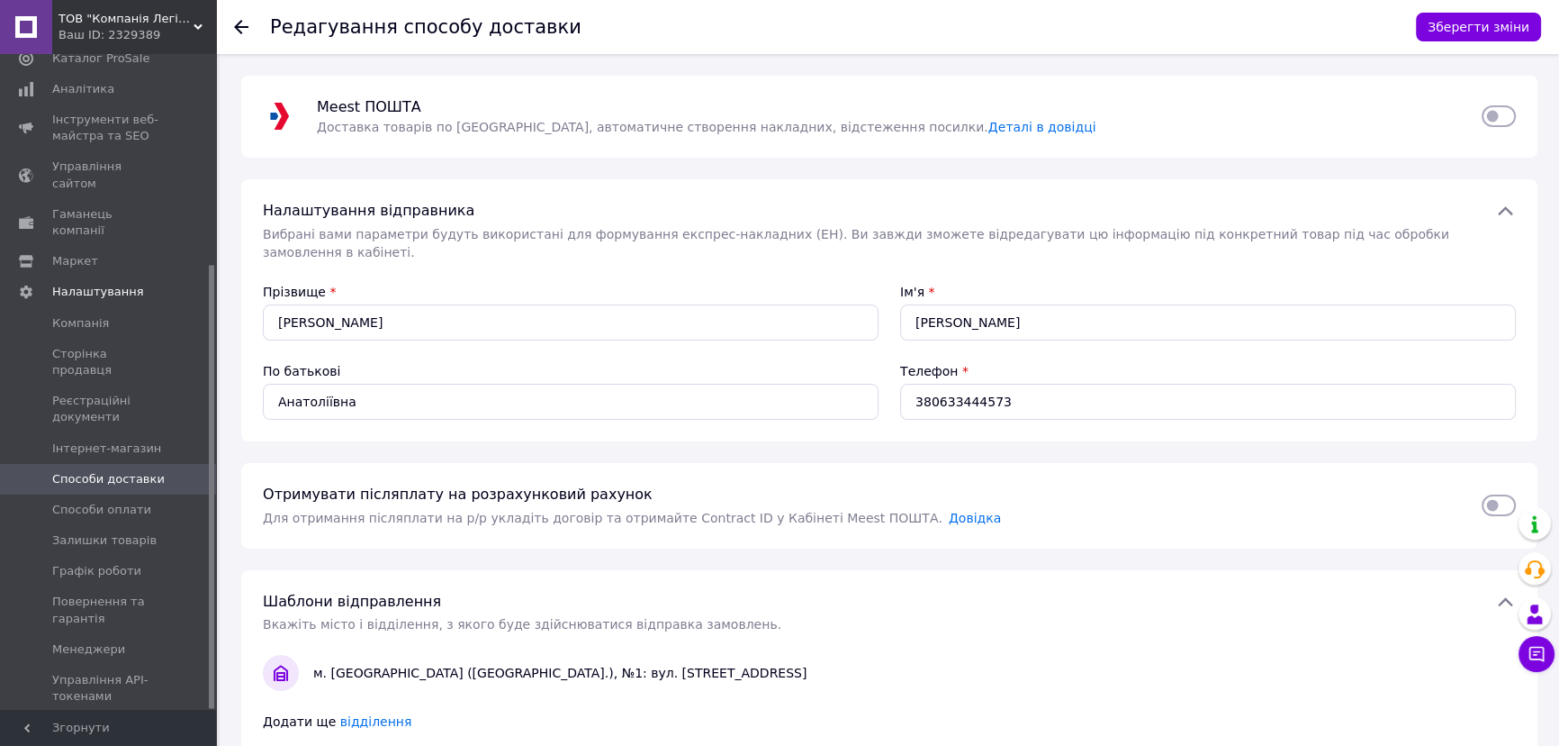
click at [243, 23] on icon at bounding box center [241, 27] width 14 height 14
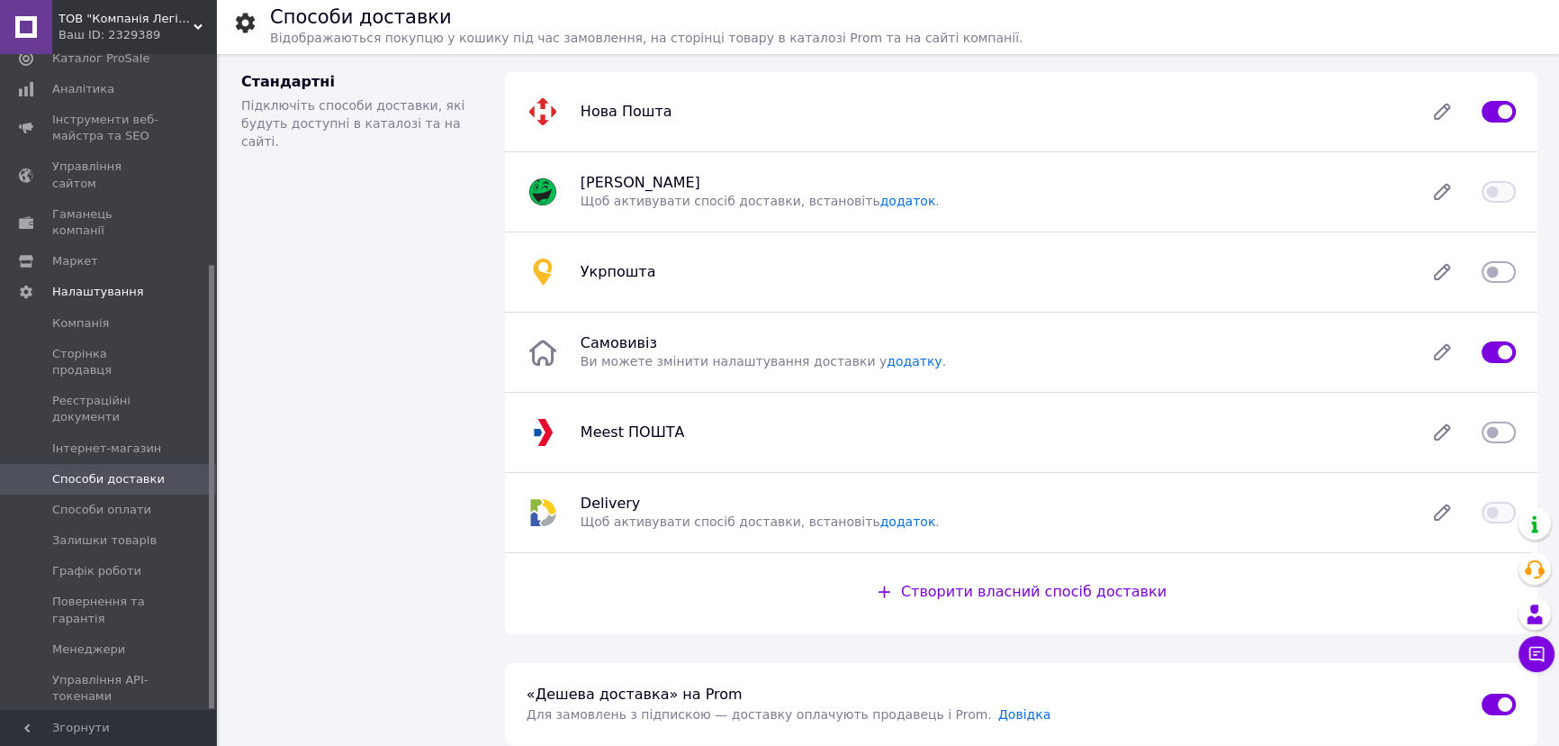
click at [1510, 431] on input "checkbox" at bounding box center [1499, 432] width 34 height 18
checkbox input "true"
click at [887, 361] on link "додатку" at bounding box center [914, 361] width 55 height 14
click at [1453, 353] on icon at bounding box center [1442, 352] width 36 height 36
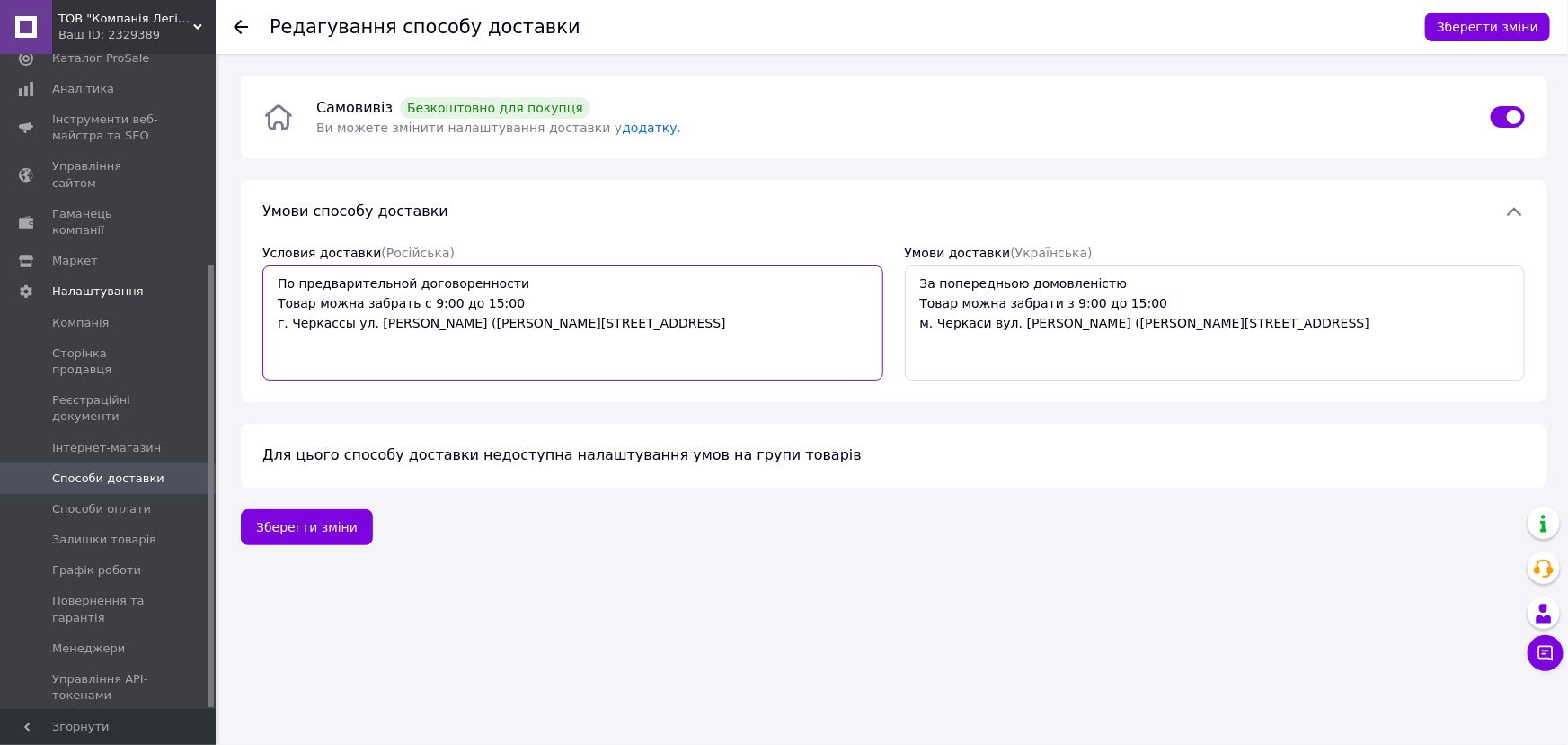
click at [371, 326] on textarea "По предварительной договоренности Товар можна забрать с 9:00 до 15:00 г. Черкас…" at bounding box center [573, 323] width 621 height 115
type textarea "По предварительной договоренности Товар можна забрать с 9:00 до 15:00 г. Черкас…"
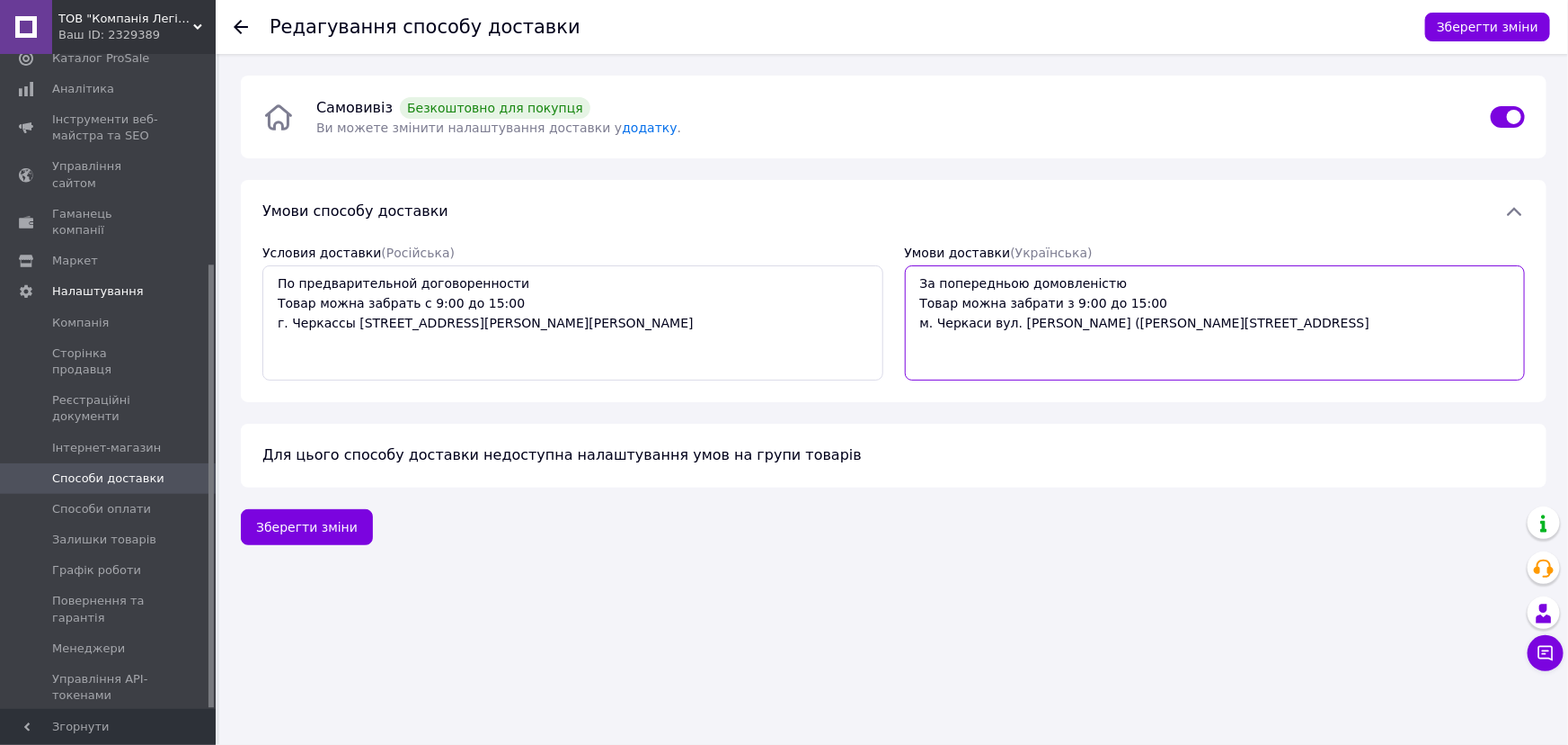
click at [1018, 325] on textarea "За попередньою домовленістю Товар можна забрати з 9:00 до 15:00 м. Черкаси вул.…" at bounding box center [1216, 323] width 621 height 115
type textarea "За попередньою домовленістю Товар можна забрати з 9:00 до 15:00 м. [STREET_ADDR…"
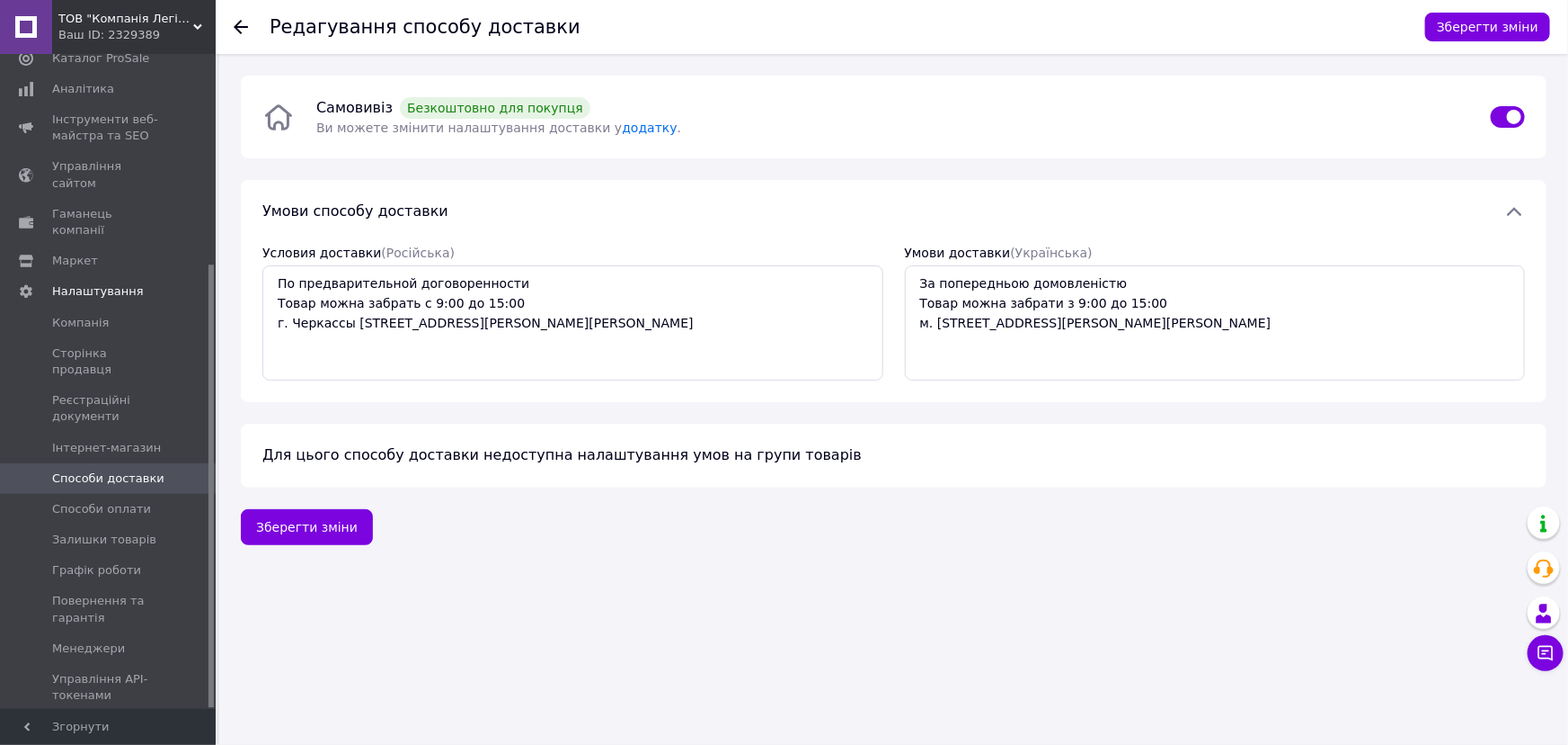
click at [293, 546] on div "Редагування способу доставки Зберегти зміни Самовивіз   Безкоштовно для покупця…" at bounding box center [893, 310] width 1348 height 512
click at [297, 537] on button "Зберегти зміни" at bounding box center [306, 527] width 132 height 36
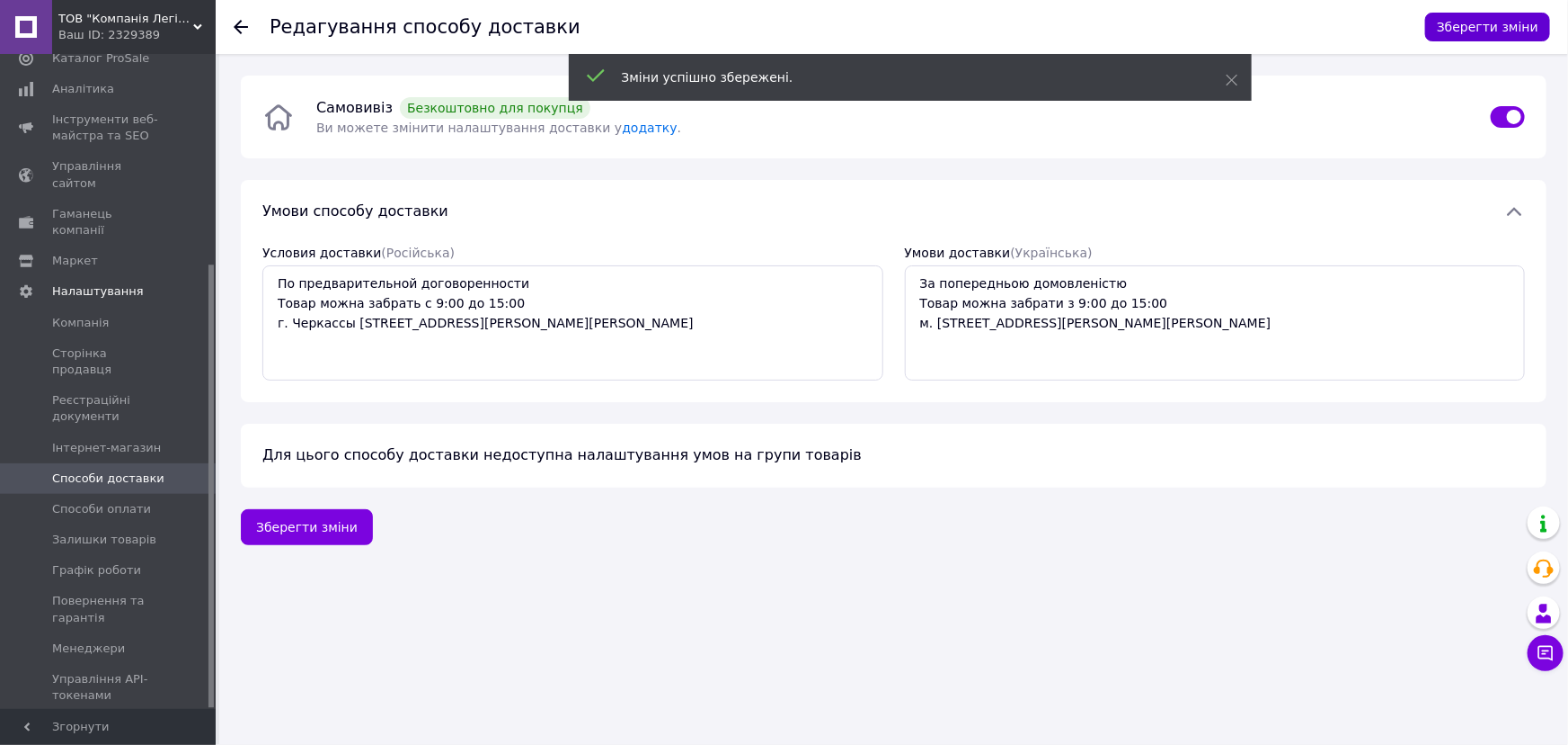
click at [1445, 30] on button "Зберегти зміни" at bounding box center [1487, 27] width 125 height 29
click at [234, 31] on icon at bounding box center [241, 27] width 14 height 14
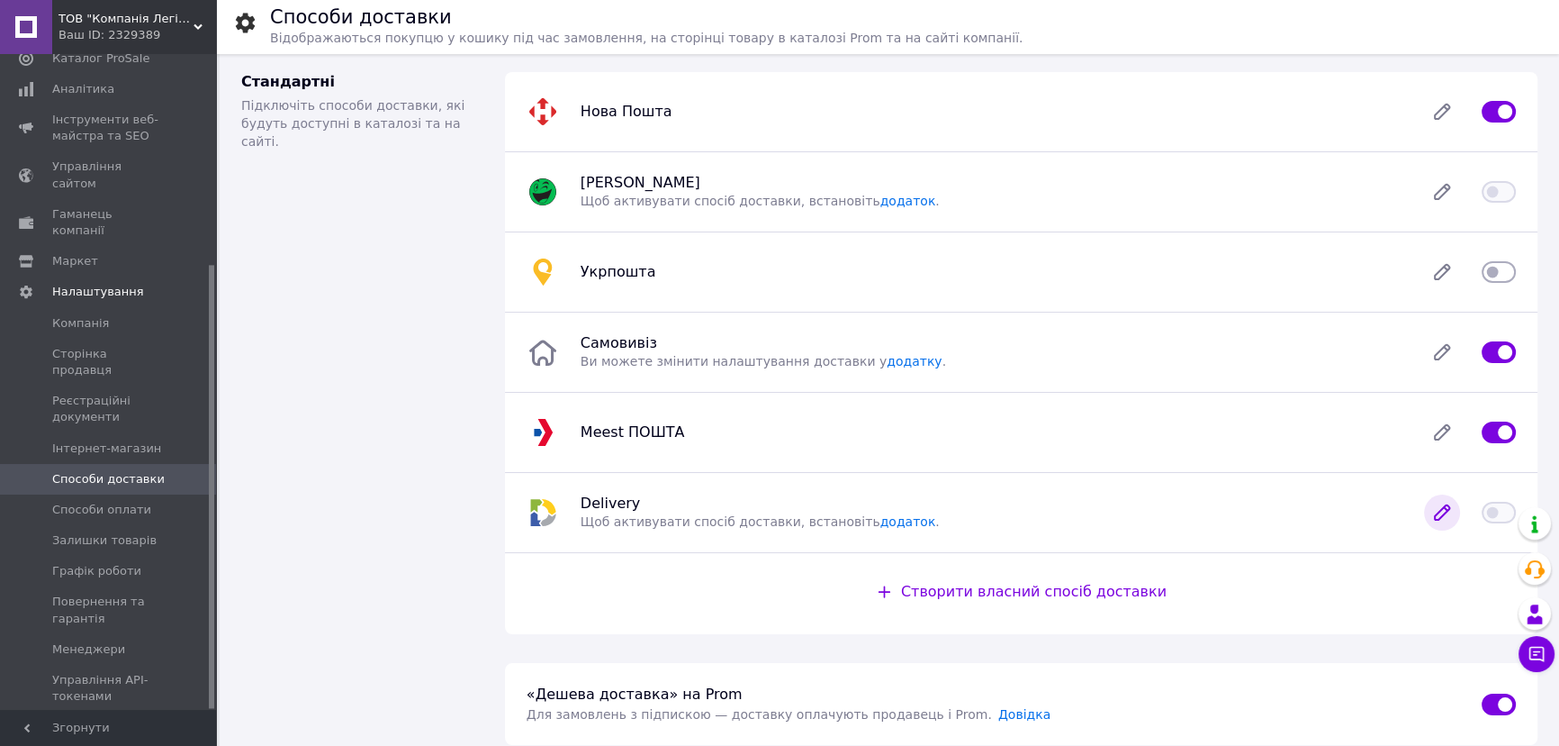
click at [1442, 517] on icon at bounding box center [1442, 512] width 14 height 14
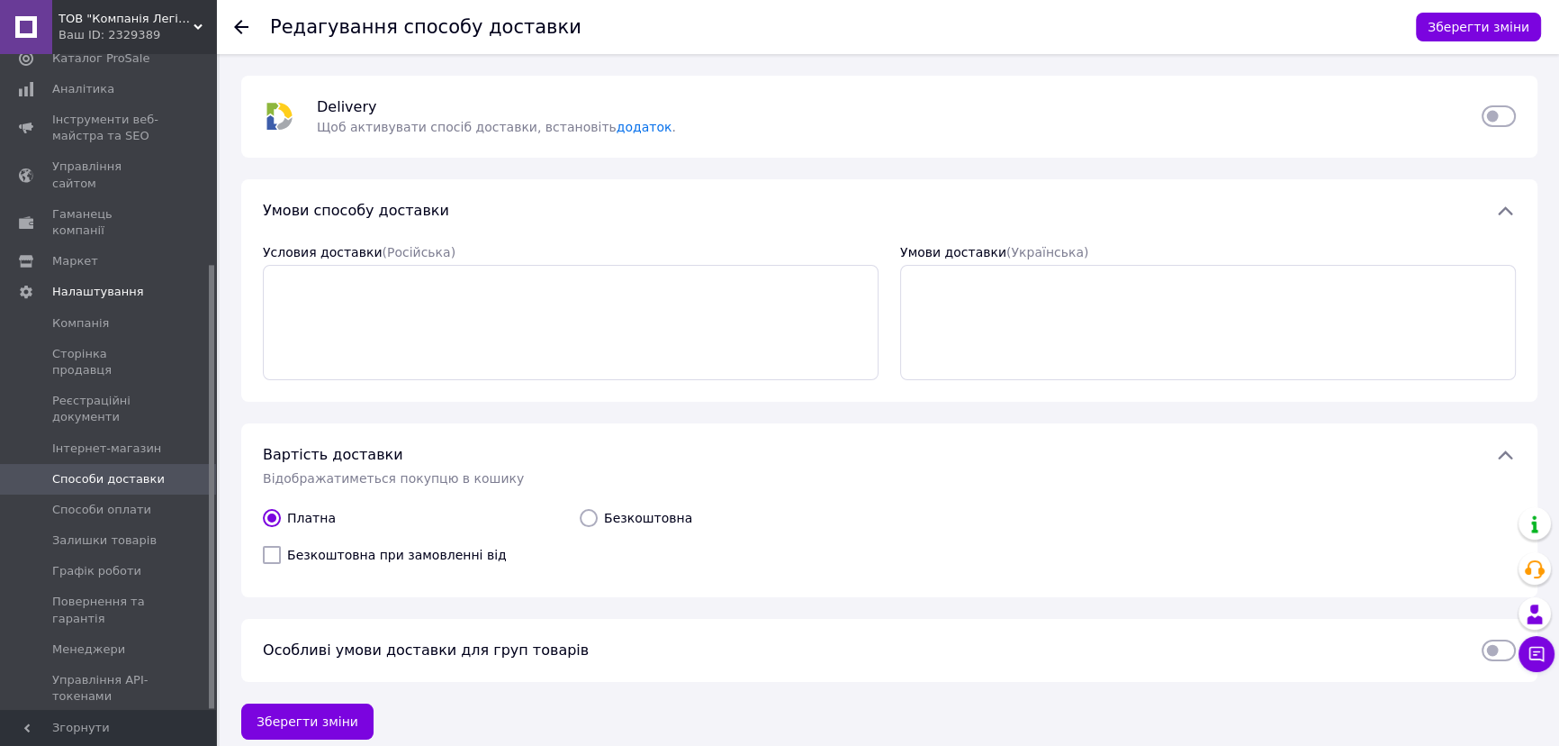
click at [276, 560] on input "Безкоштовна при замовленні від" at bounding box center [272, 555] width 18 height 18
checkbox input "true"
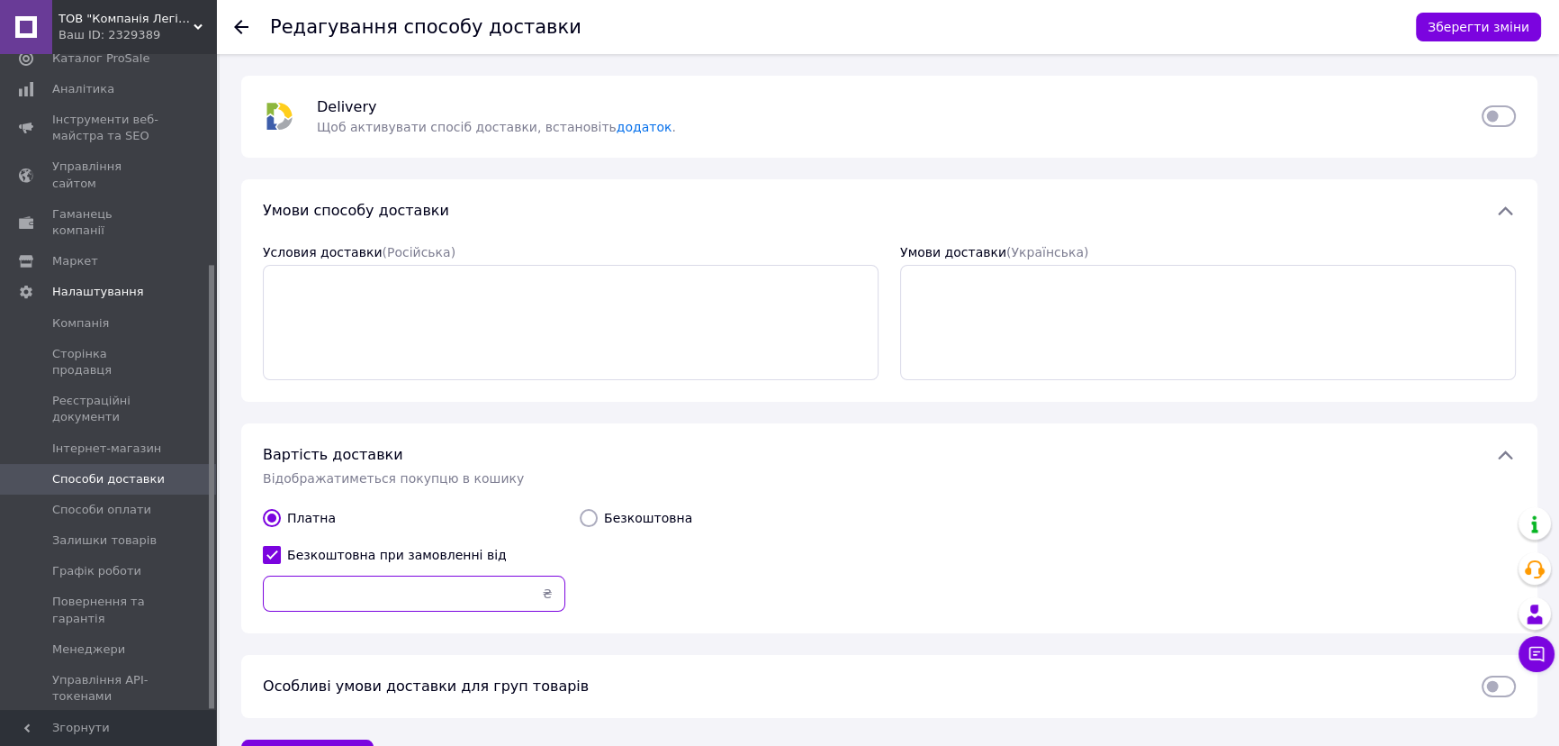
click at [317, 578] on input "text" at bounding box center [414, 593] width 303 height 36
type input "1000"
click at [787, 582] on div "Безкоштовна" at bounding box center [731, 560] width 317 height 117
click at [1497, 111] on input "checkbox" at bounding box center [1499, 116] width 34 height 18
checkbox input "false"
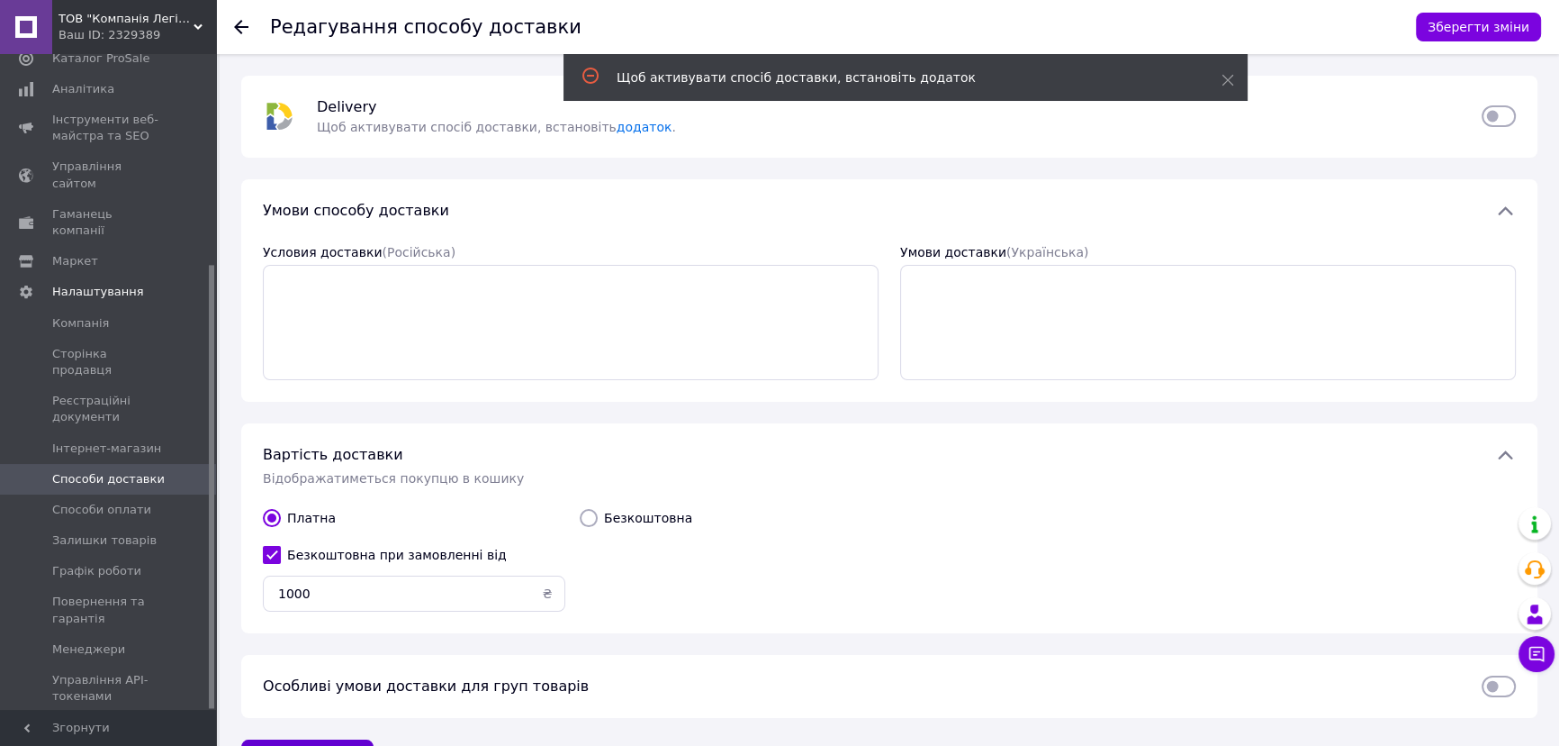
click at [278, 739] on button "Зберегти зміни" at bounding box center [307, 757] width 132 height 36
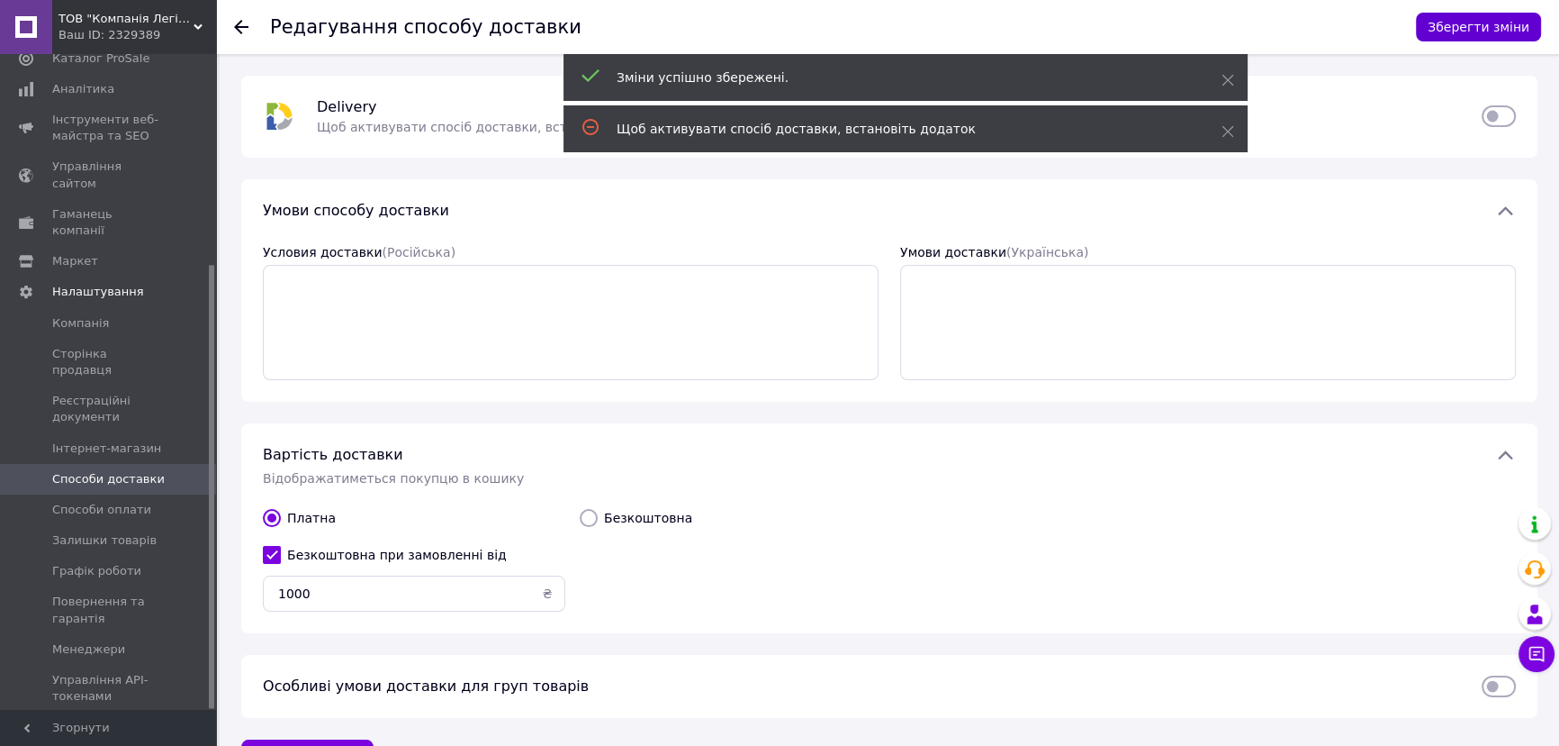
click at [1458, 20] on button "Зберегти зміни" at bounding box center [1478, 27] width 125 height 29
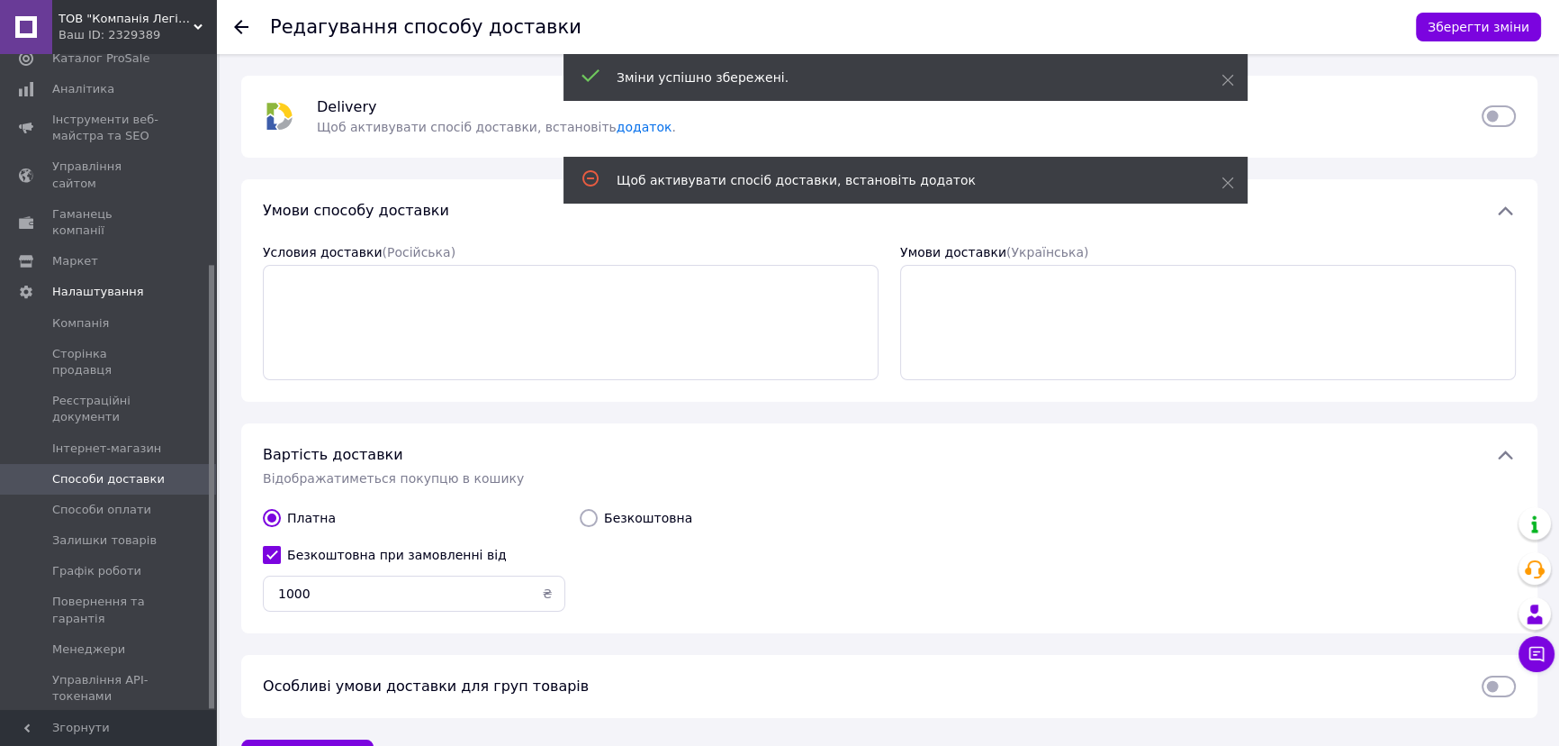
click at [249, 20] on div at bounding box center [252, 27] width 36 height 54
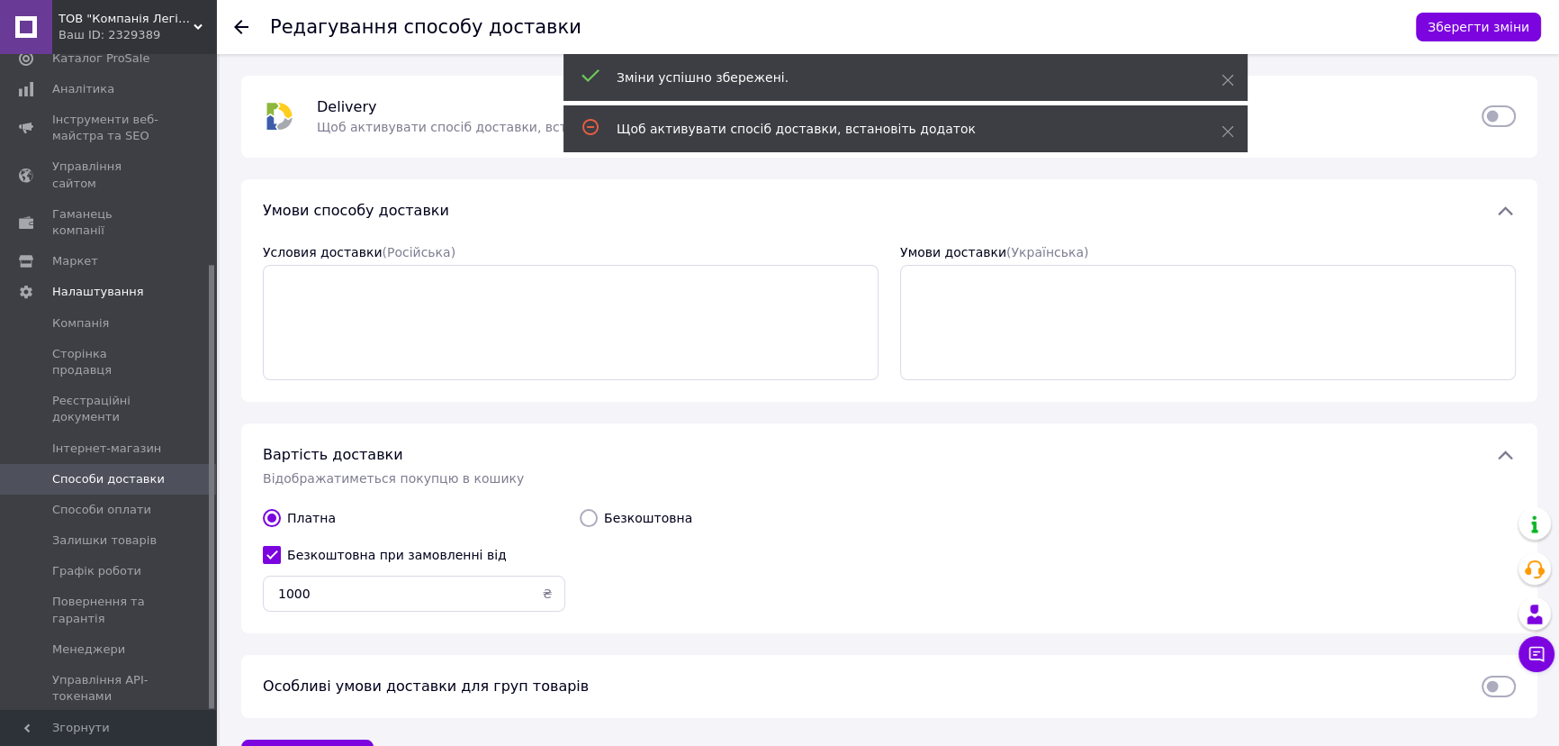
click at [240, 28] on icon at bounding box center [241, 27] width 14 height 14
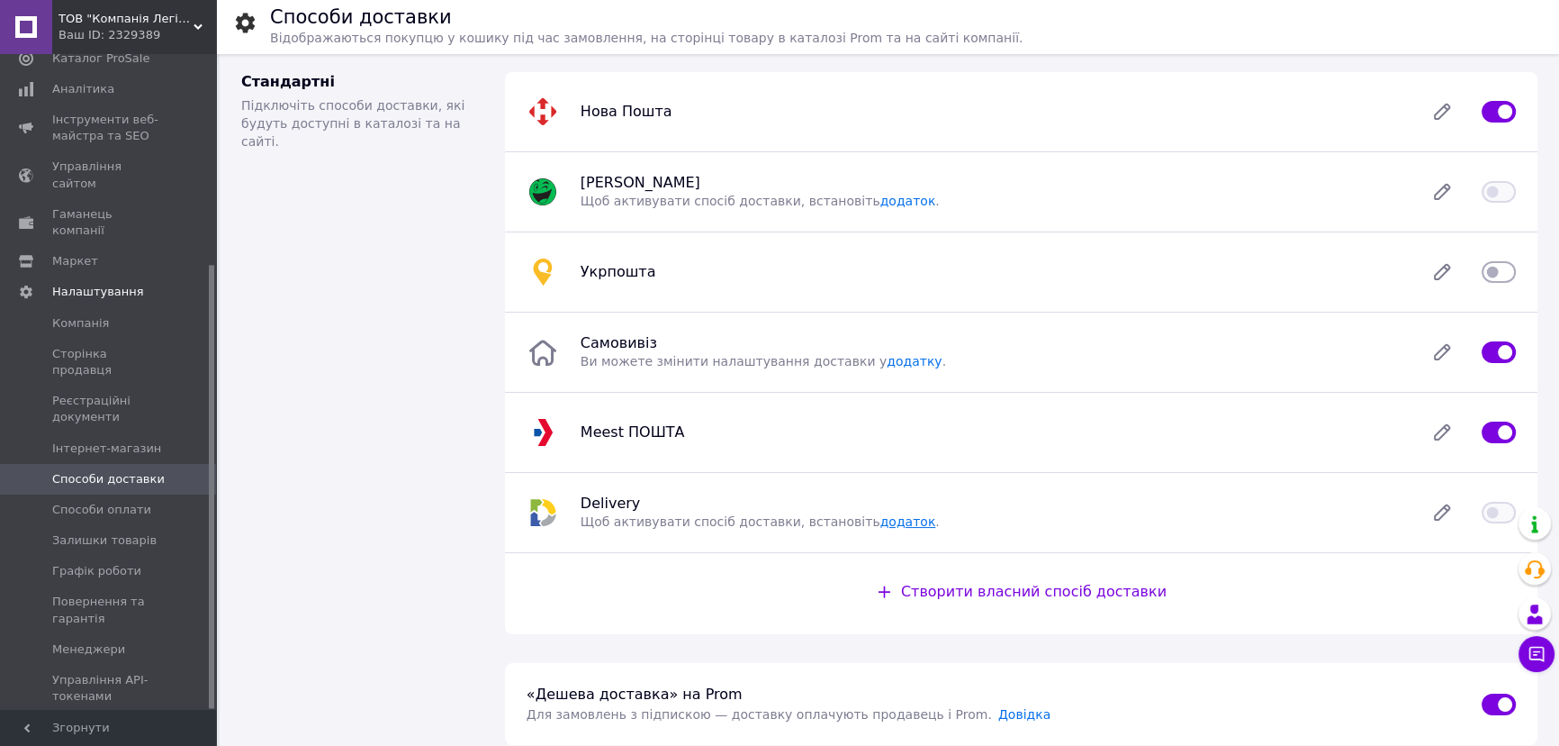
click at [881, 523] on link "додаток" at bounding box center [909, 521] width 56 height 14
